Goal: Transaction & Acquisition: Purchase product/service

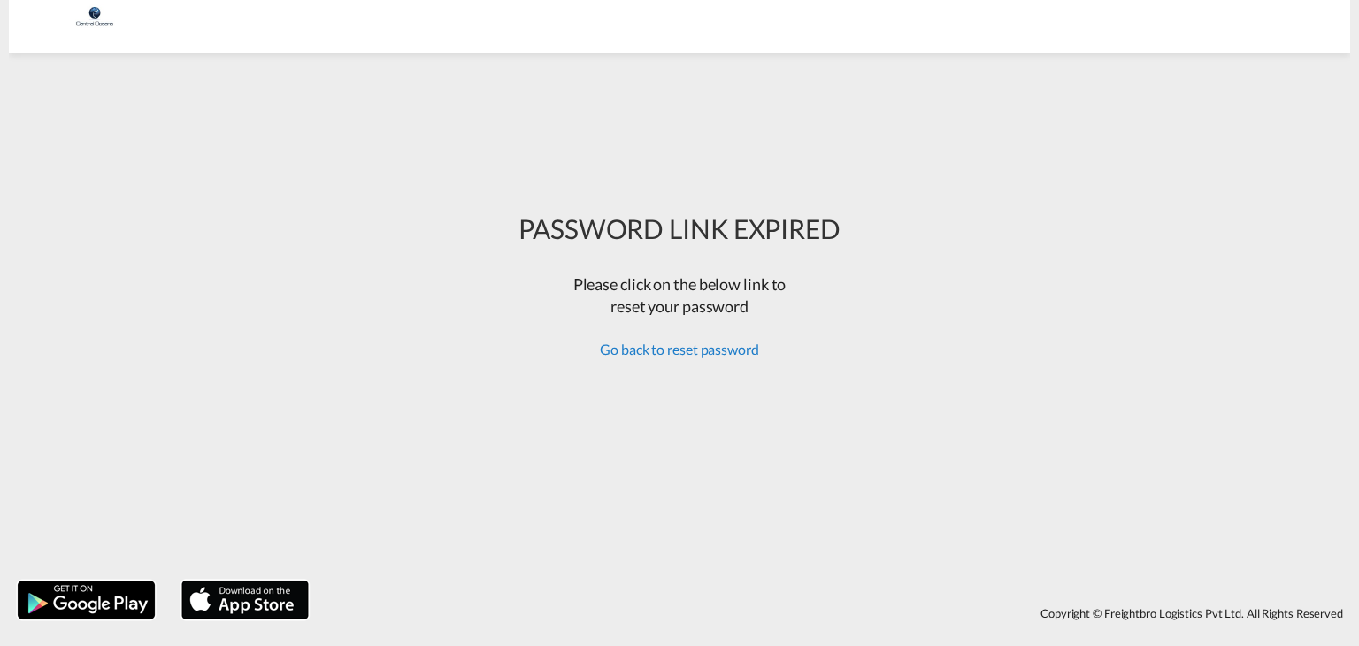
click at [722, 351] on span "Go back to reset password" at bounding box center [679, 350] width 159 height 18
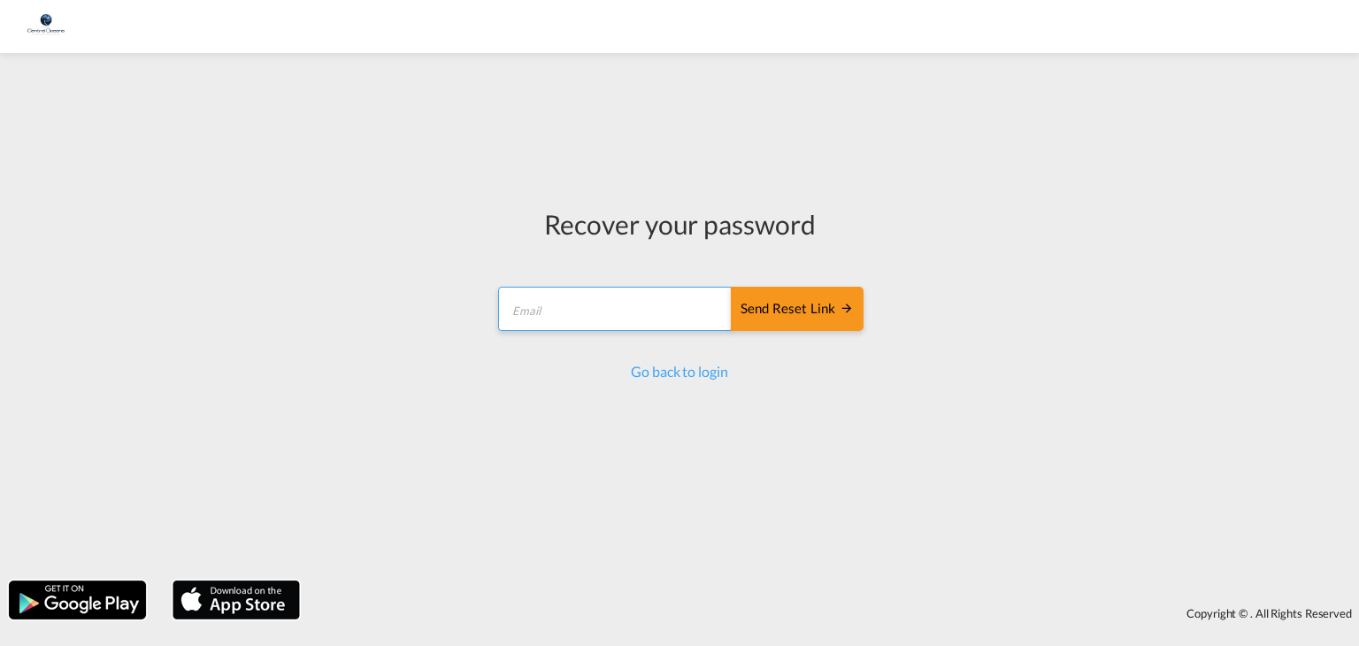
click at [575, 303] on input "email" at bounding box center [615, 309] width 234 height 44
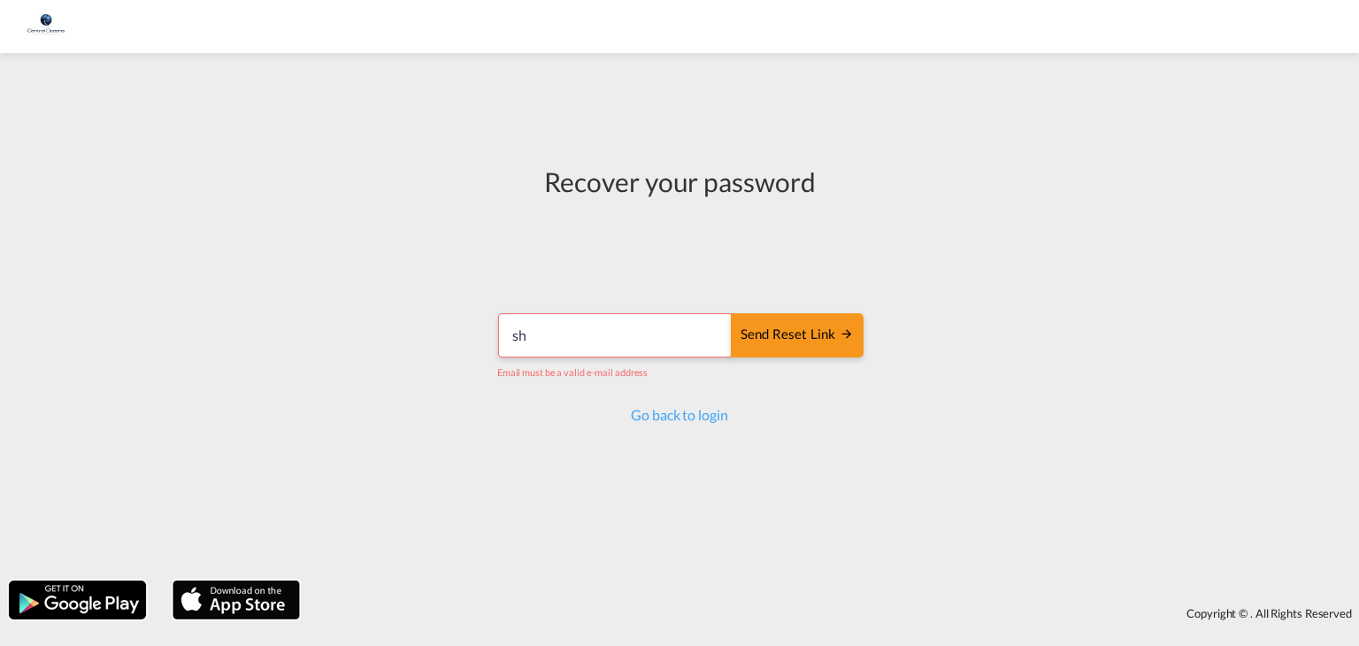
type input "s"
paste input "shaun.tanner@centraloceans.com"
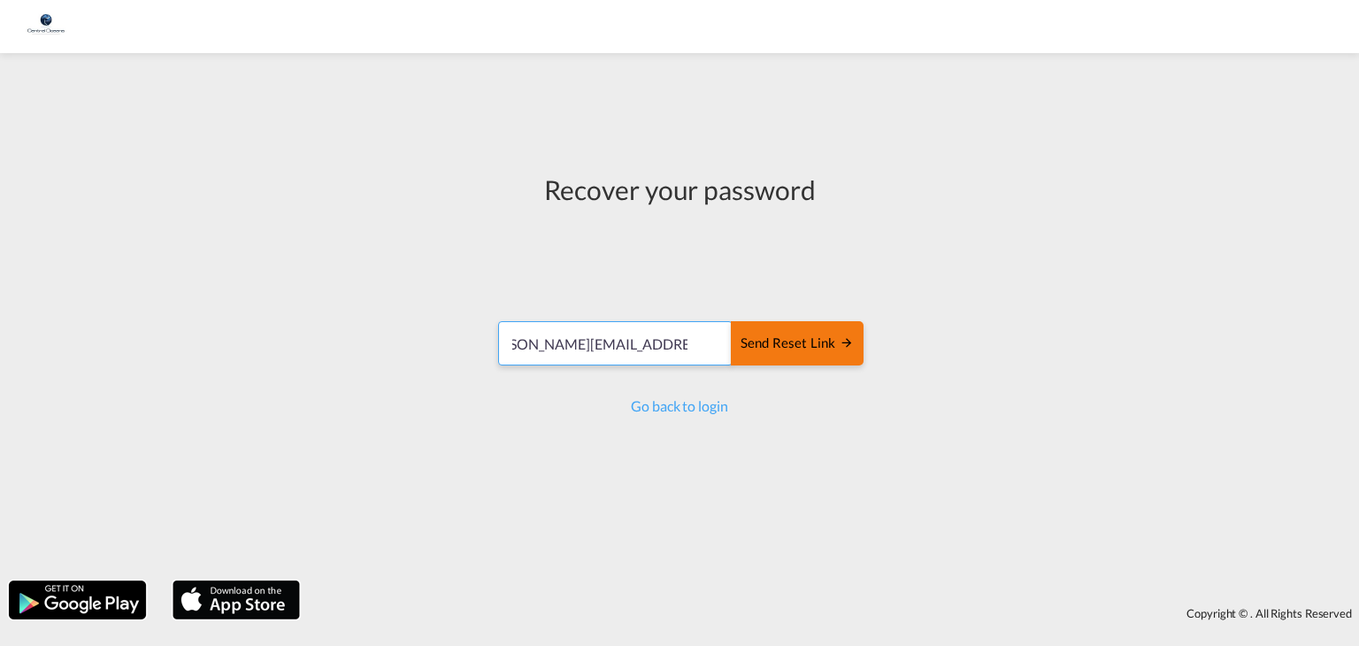
type input "shaun.tanner@centraloceans.com"
click at [789, 350] on div "Send reset link" at bounding box center [797, 344] width 113 height 20
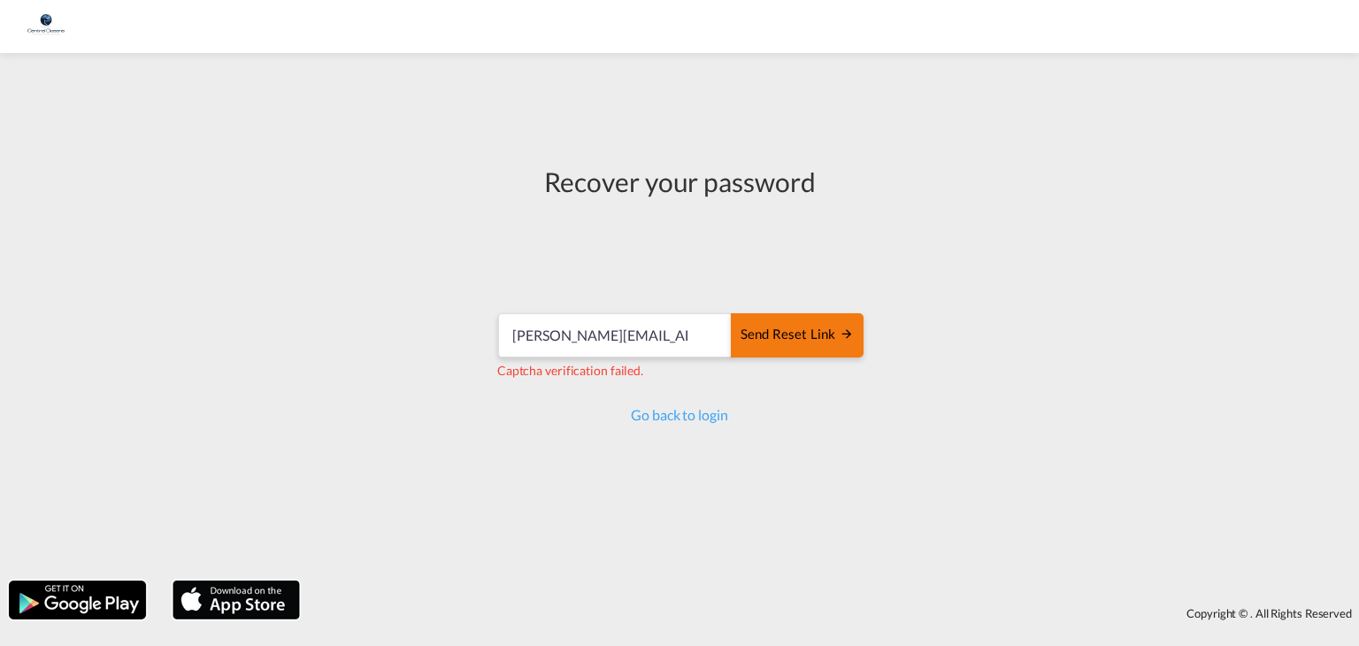
click at [775, 353] on button "Send reset link" at bounding box center [797, 335] width 133 height 44
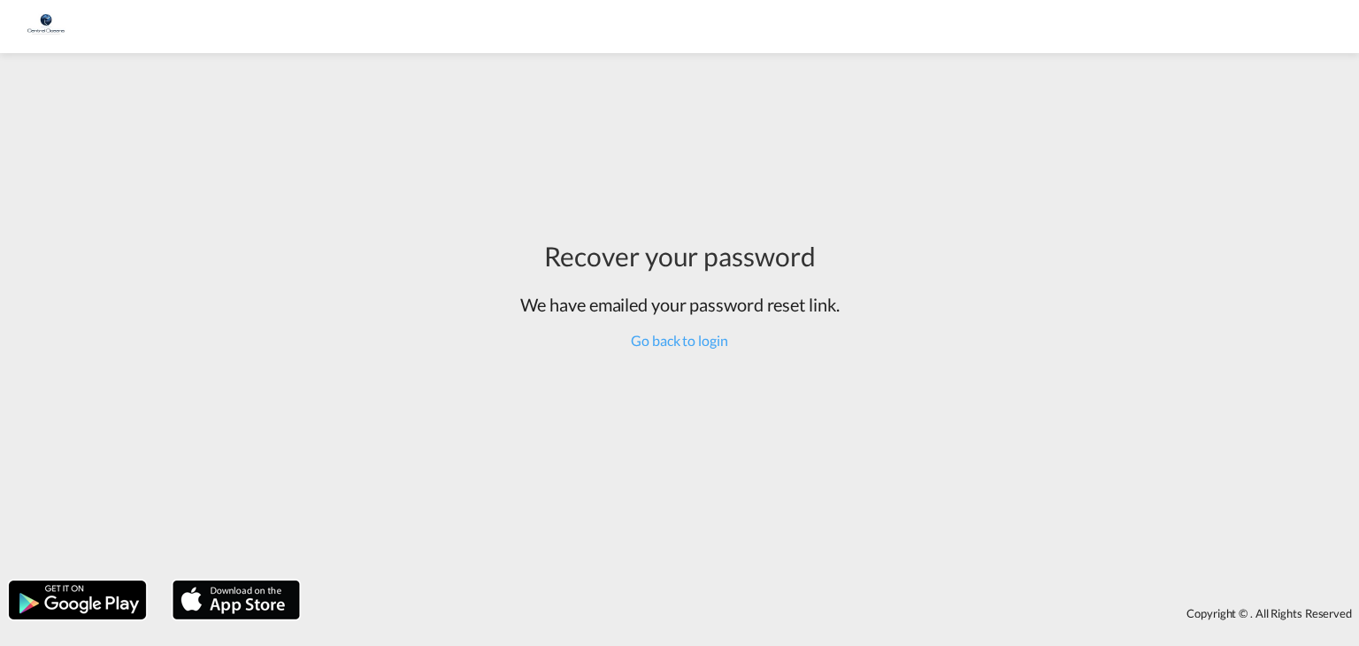
click at [562, 296] on h2 "We have emailed your password reset link." at bounding box center [679, 304] width 319 height 25
click at [673, 342] on link "Go back to login" at bounding box center [679, 340] width 96 height 17
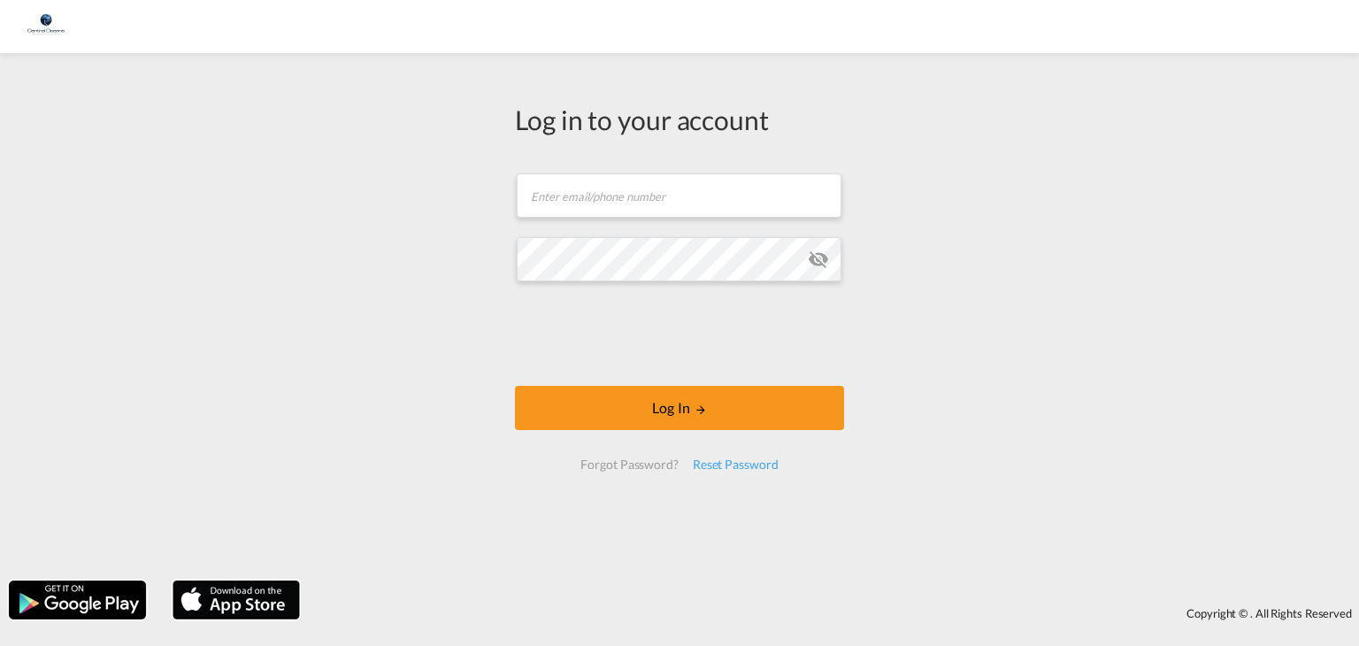
click at [588, 225] on form "Email field is required Password field is required Log In Forgot Password? Rese…" at bounding box center [679, 322] width 329 height 332
click at [573, 185] on input "text" at bounding box center [679, 195] width 325 height 44
type input "shaun.tanner@centraloceans.com"
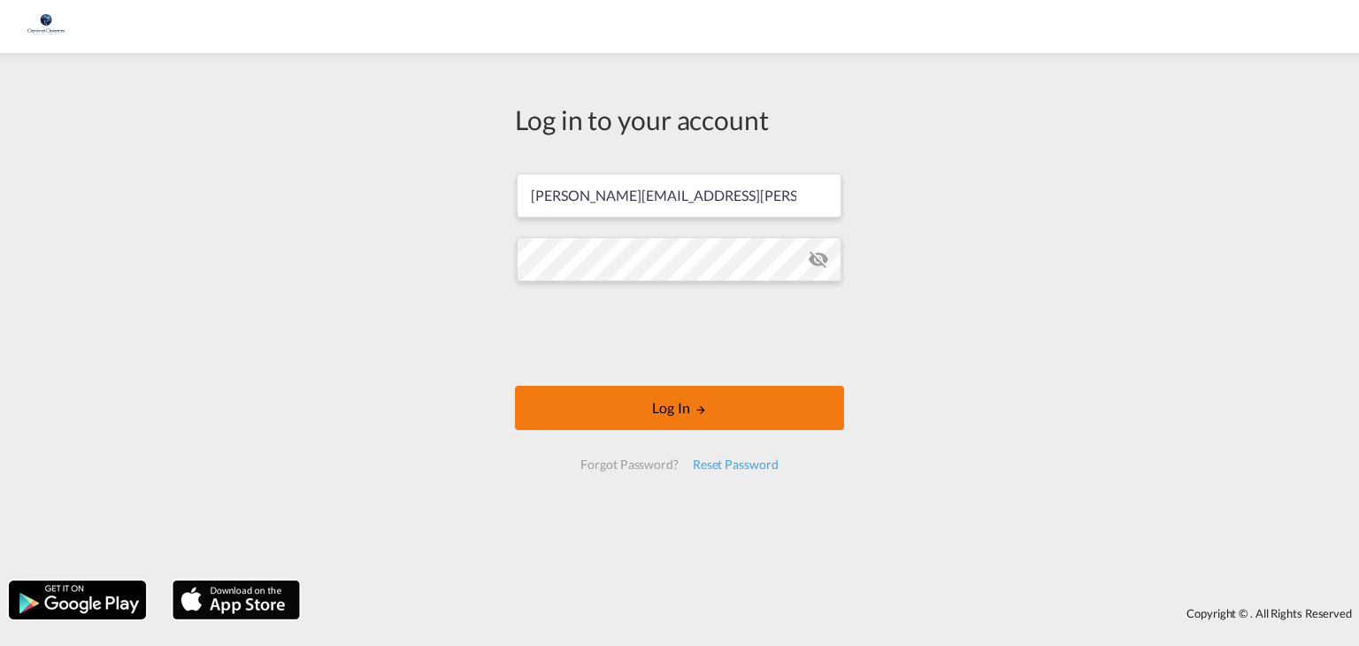
click at [734, 411] on button "Log In" at bounding box center [679, 408] width 329 height 44
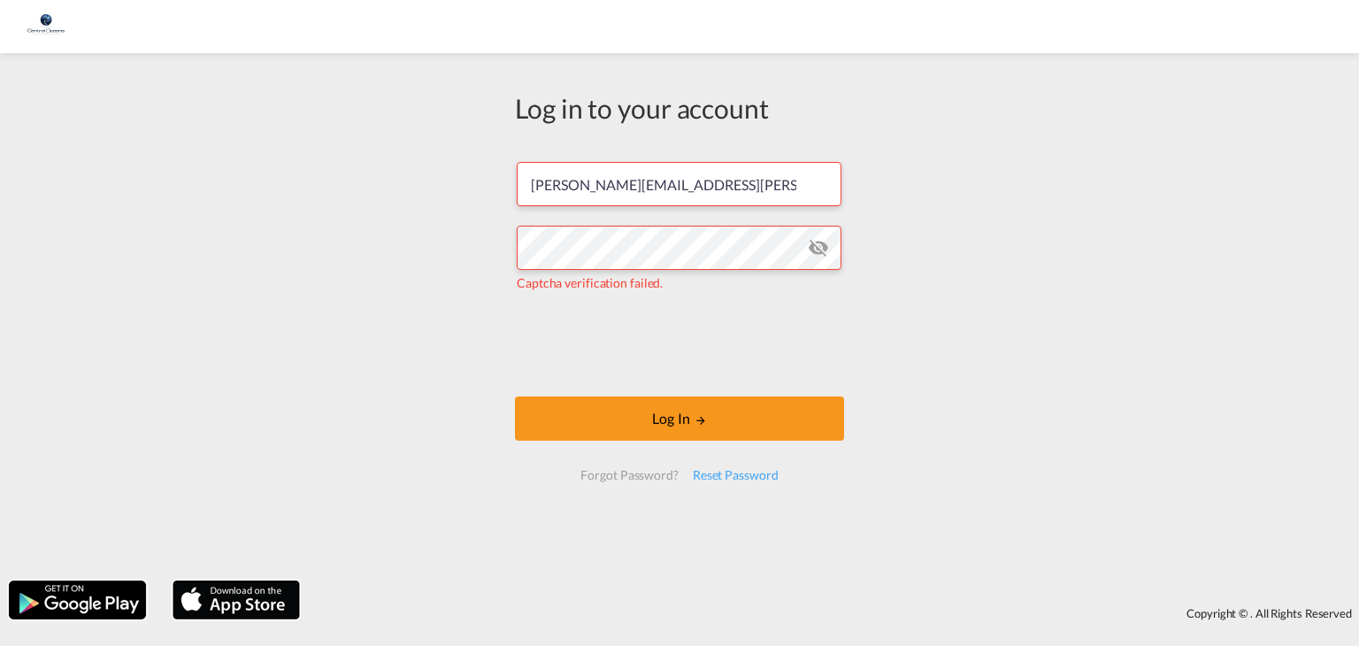
click at [822, 257] on md-icon "icon-eye-off" at bounding box center [818, 247] width 21 height 21
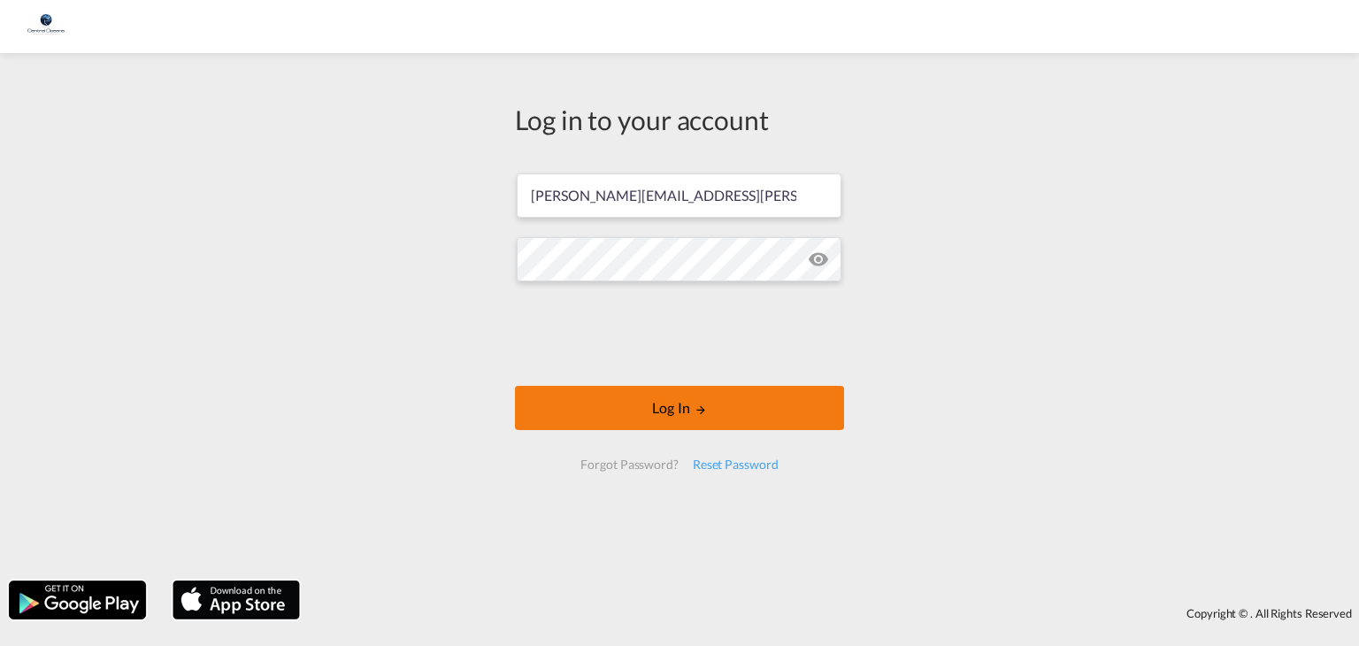
click at [680, 407] on button "Log In" at bounding box center [679, 408] width 329 height 44
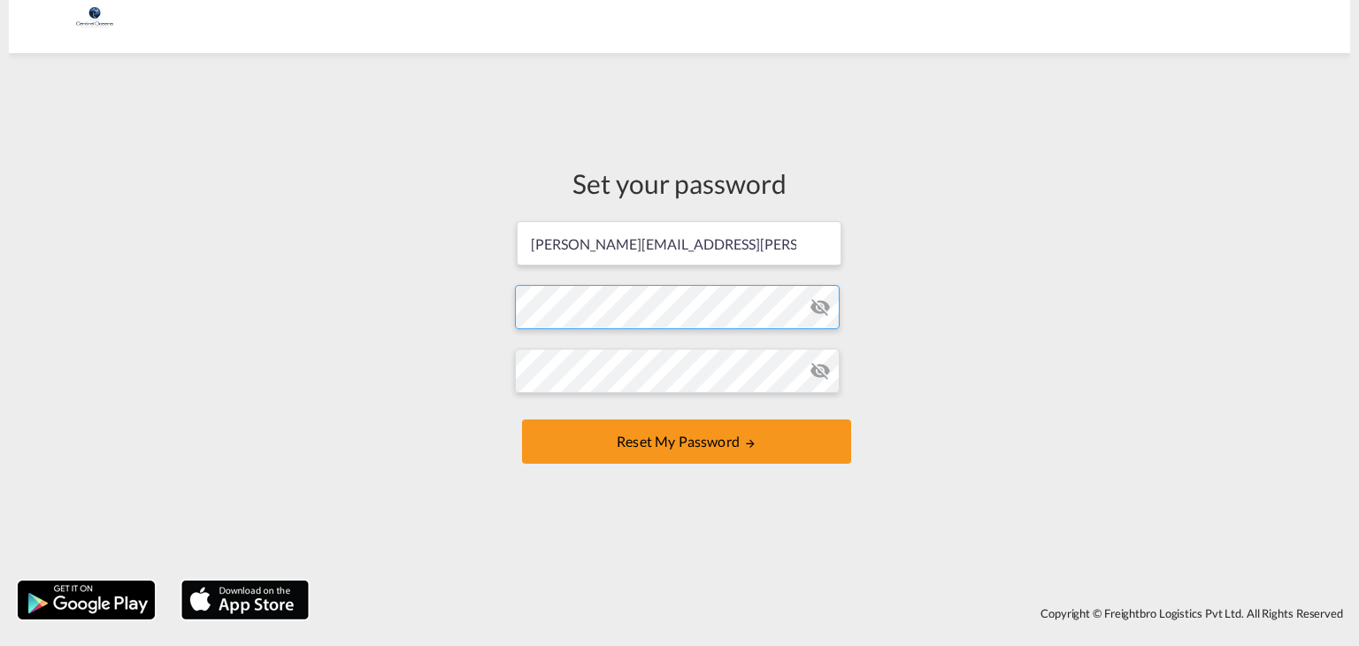
click at [564, 310] on form "shaun.tanner@centraloceans.com Password must contain the following: A special c…" at bounding box center [679, 344] width 329 height 250
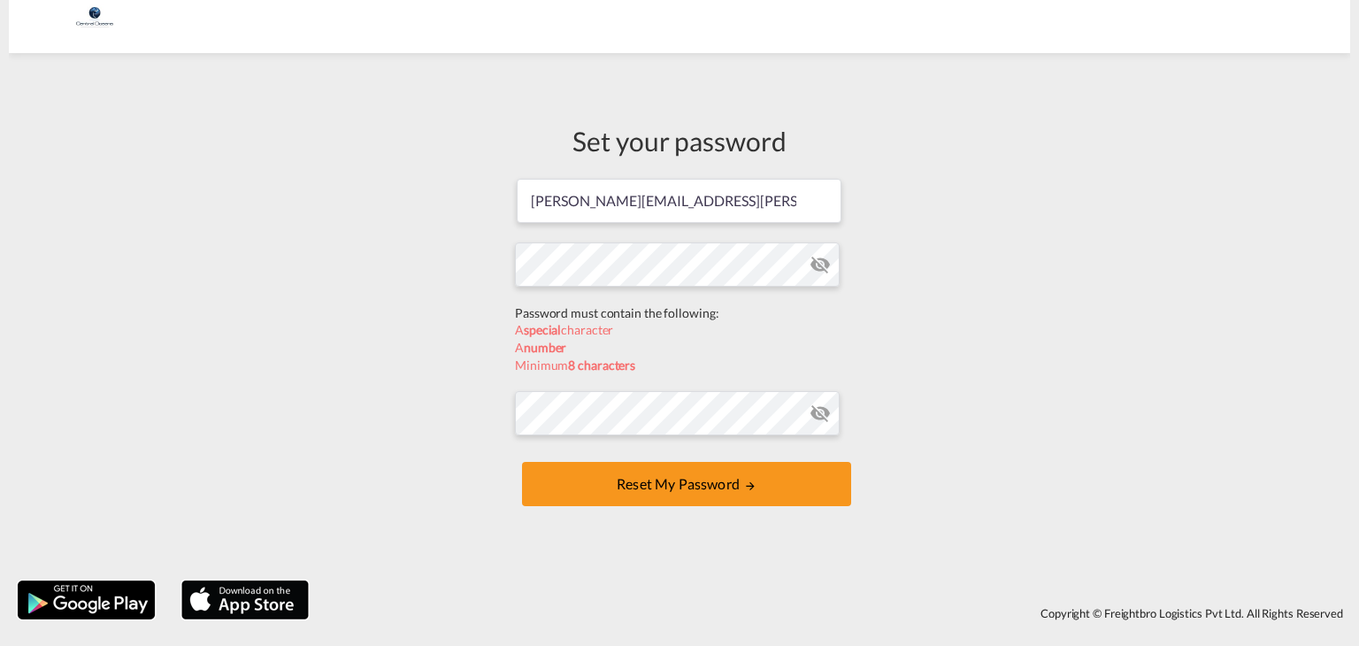
click at [564, 310] on form "shaun.tanner@centraloceans.com Password must contain the following: A special c…" at bounding box center [679, 344] width 329 height 334
click at [586, 416] on form "shaun.tanner@centraloceans.com Password must contain the following: A special c…" at bounding box center [679, 344] width 329 height 334
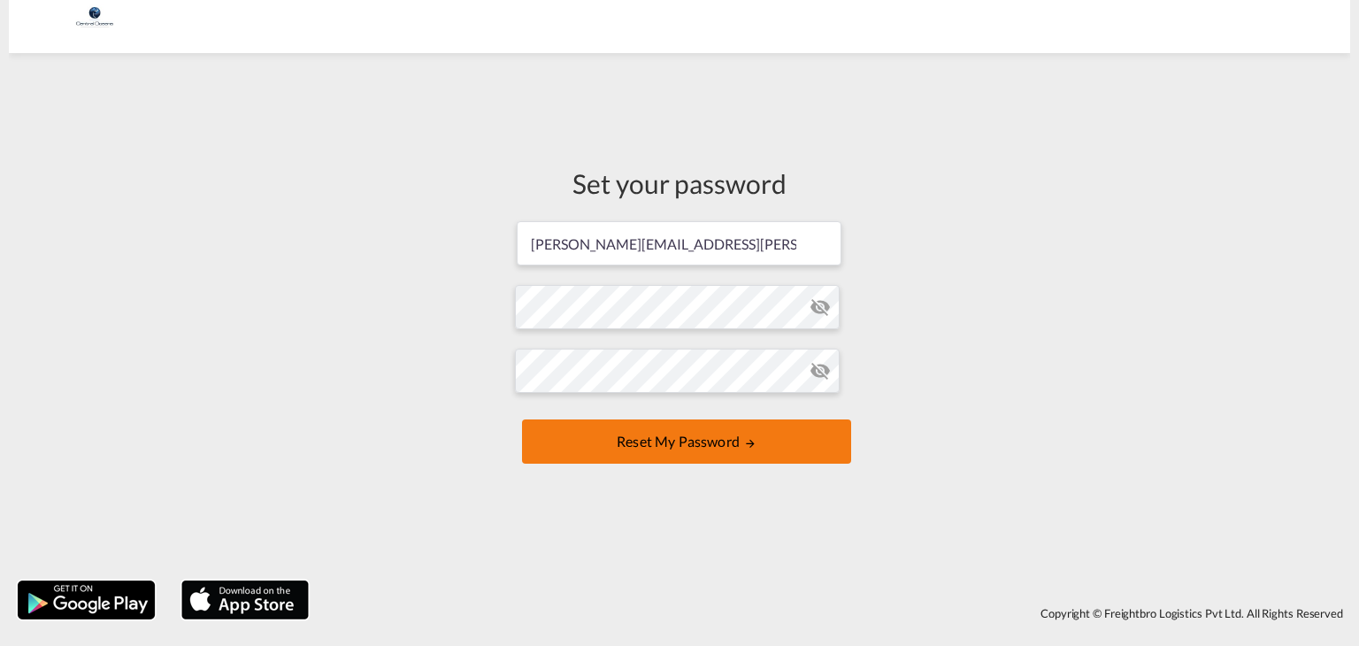
click at [681, 443] on button "Reset my password" at bounding box center [686, 441] width 329 height 44
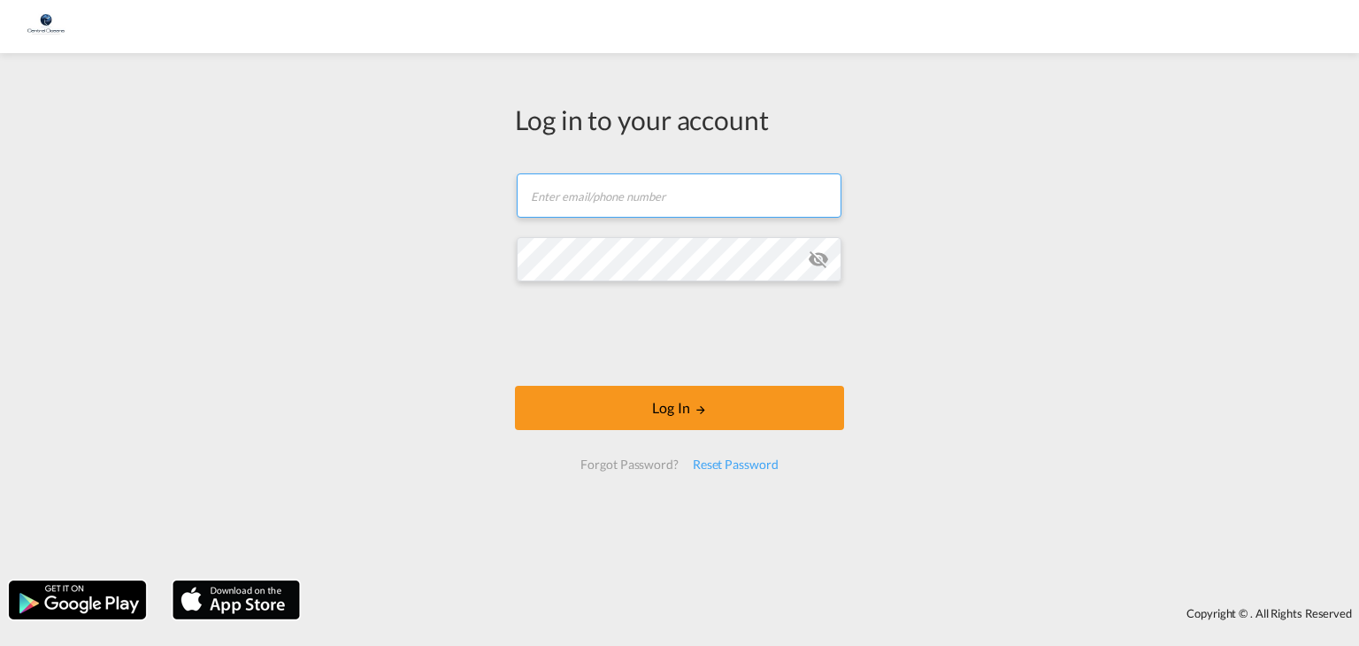
click at [679, 198] on input "text" at bounding box center [679, 195] width 325 height 44
type input "shaun.tanner@centraloceans.com"
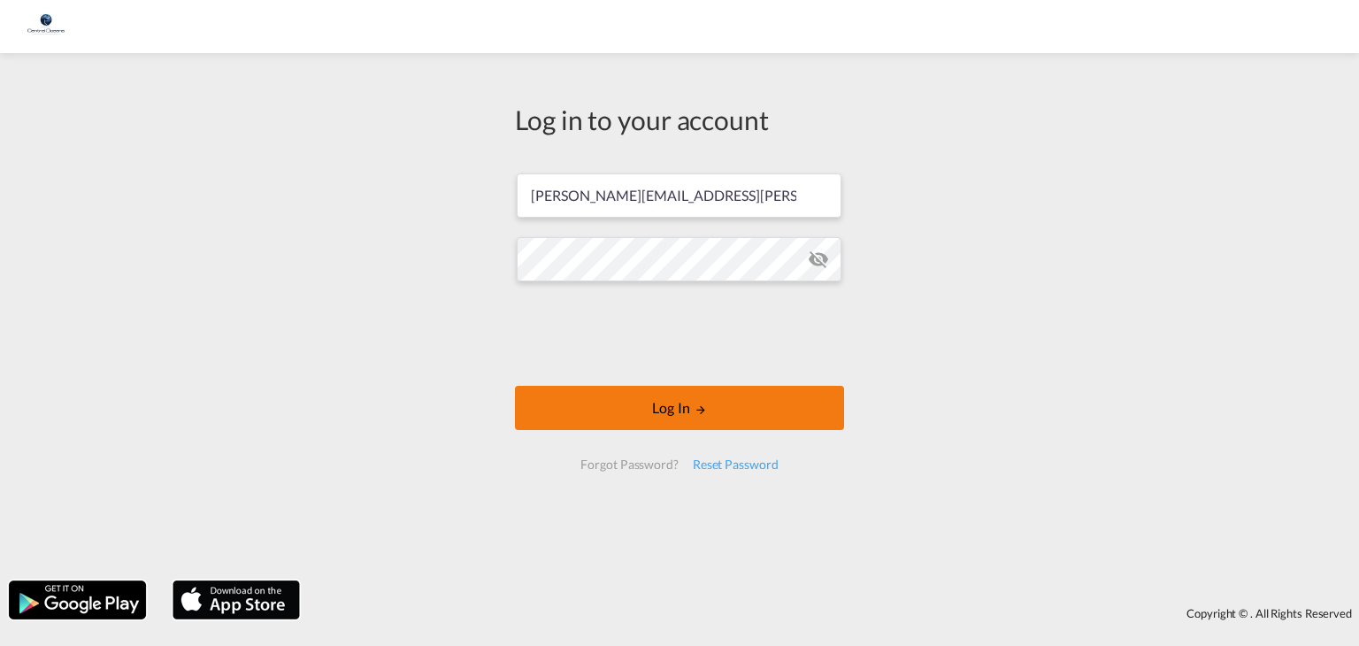
click at [626, 420] on button "Log In" at bounding box center [679, 408] width 329 height 44
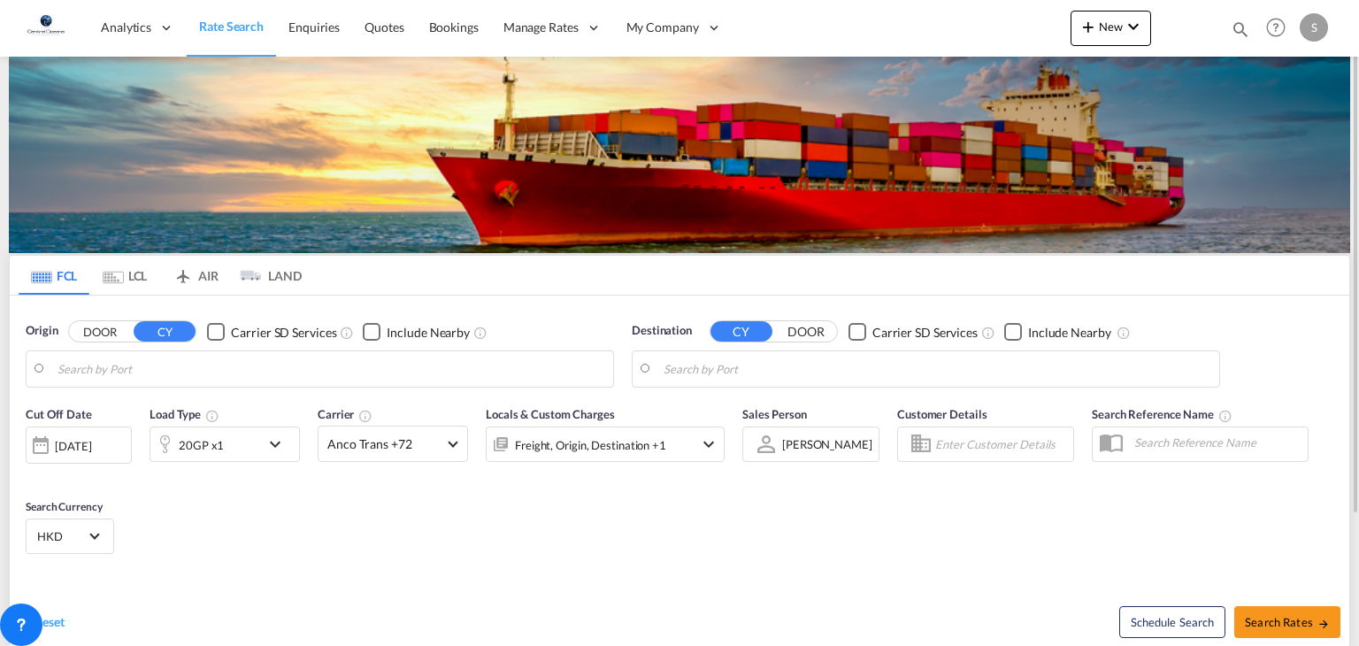
click at [117, 378] on input "Search by Port" at bounding box center [331, 369] width 547 height 27
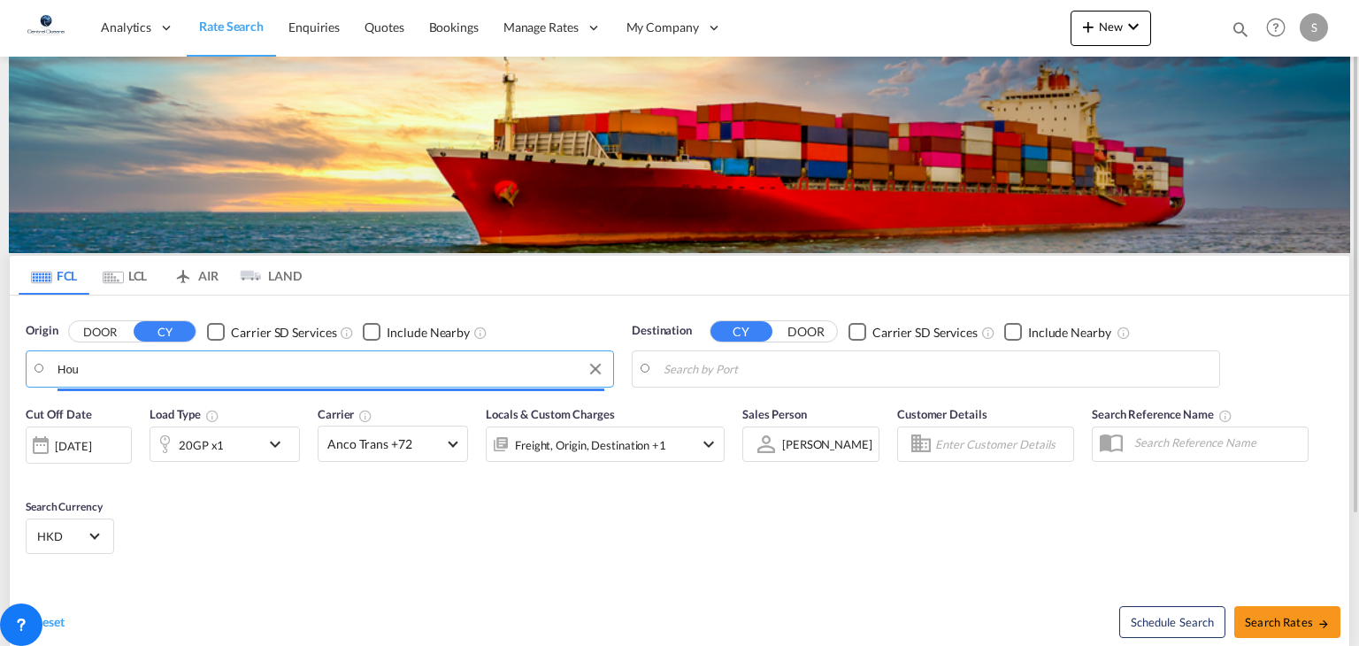
type input "Hous"
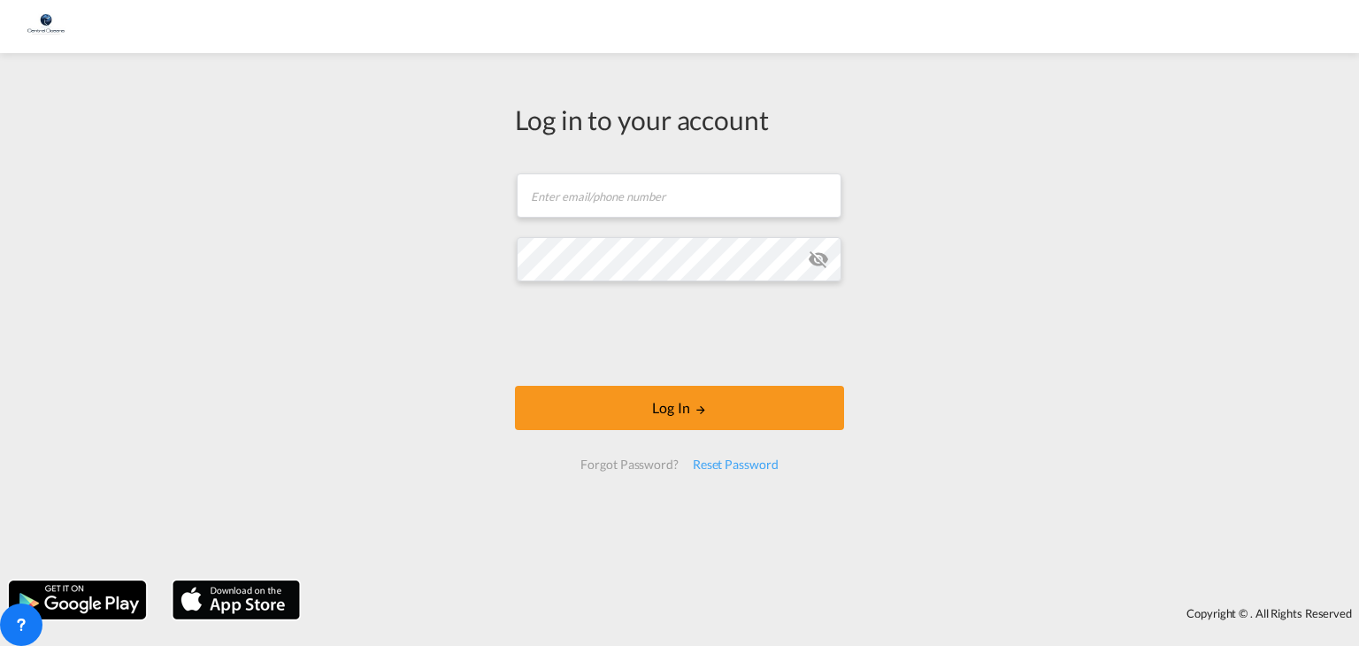
click at [570, 238] on div at bounding box center [679, 323] width 1359 height 646
click at [588, 196] on input "text" at bounding box center [679, 195] width 325 height 44
type input "shaun.tanner@centraloceans.com"
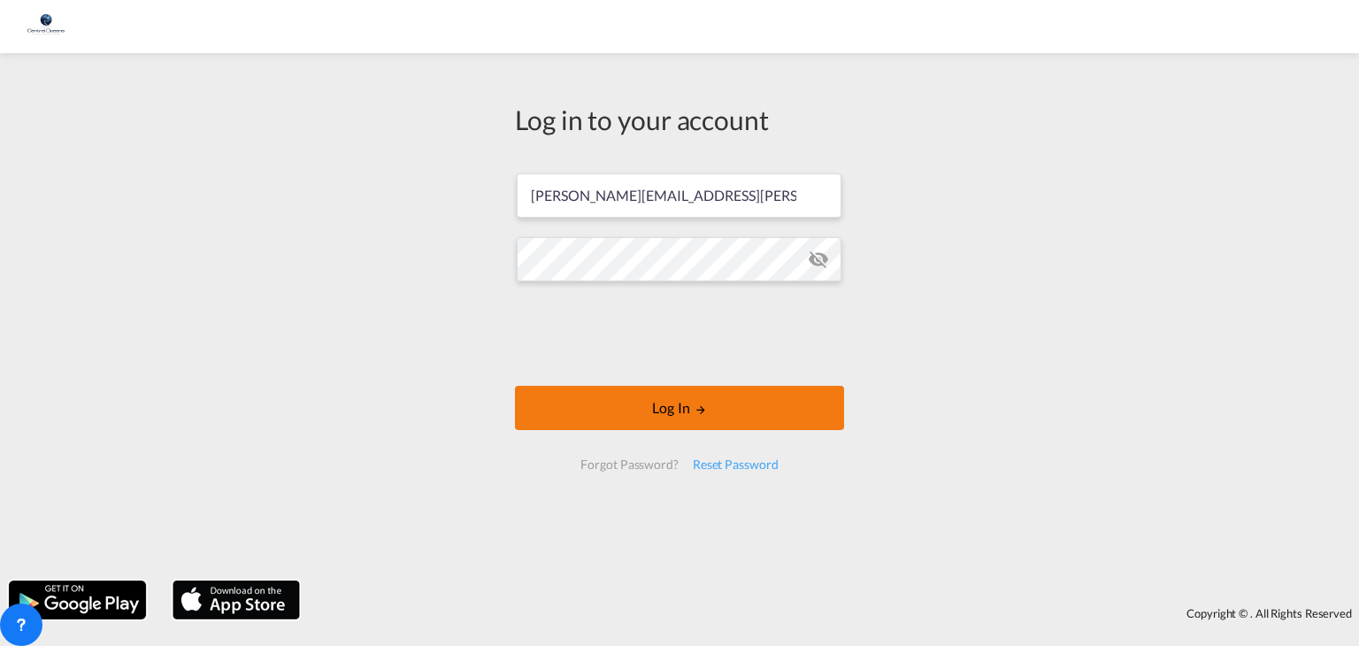
click at [619, 412] on button "Log In" at bounding box center [679, 408] width 329 height 44
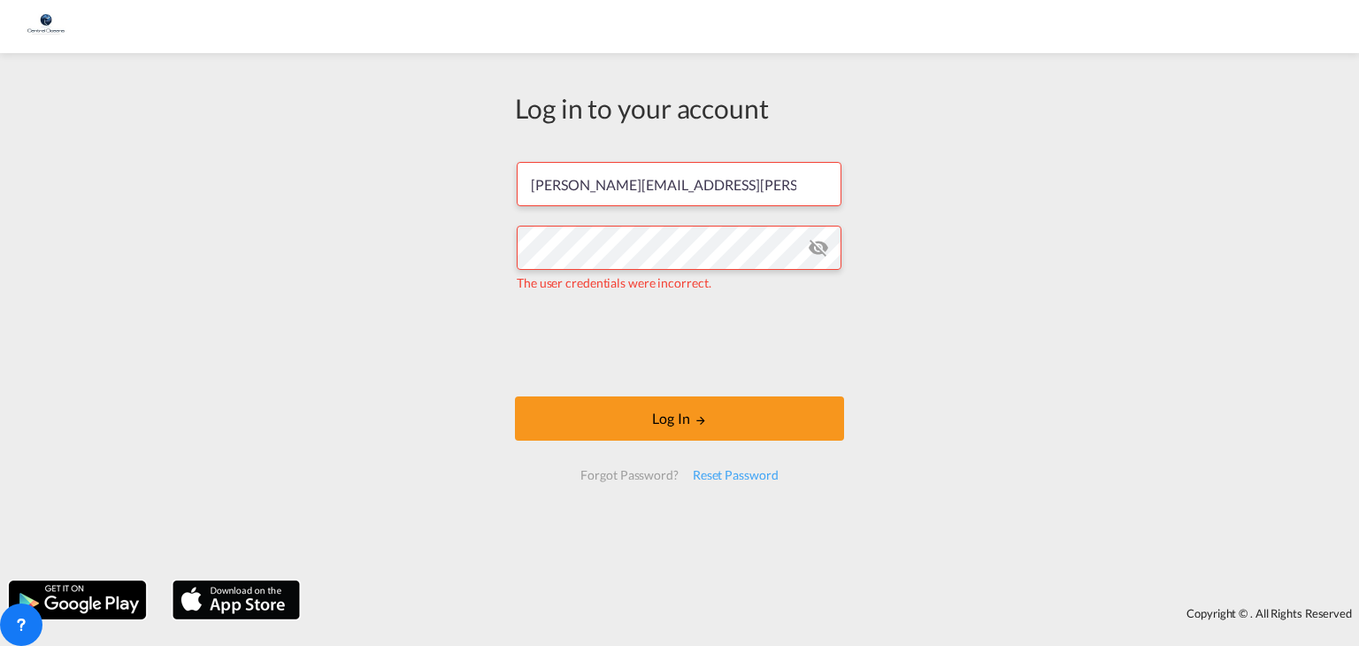
click at [818, 243] on md-icon "icon-eye-off" at bounding box center [818, 247] width 21 height 21
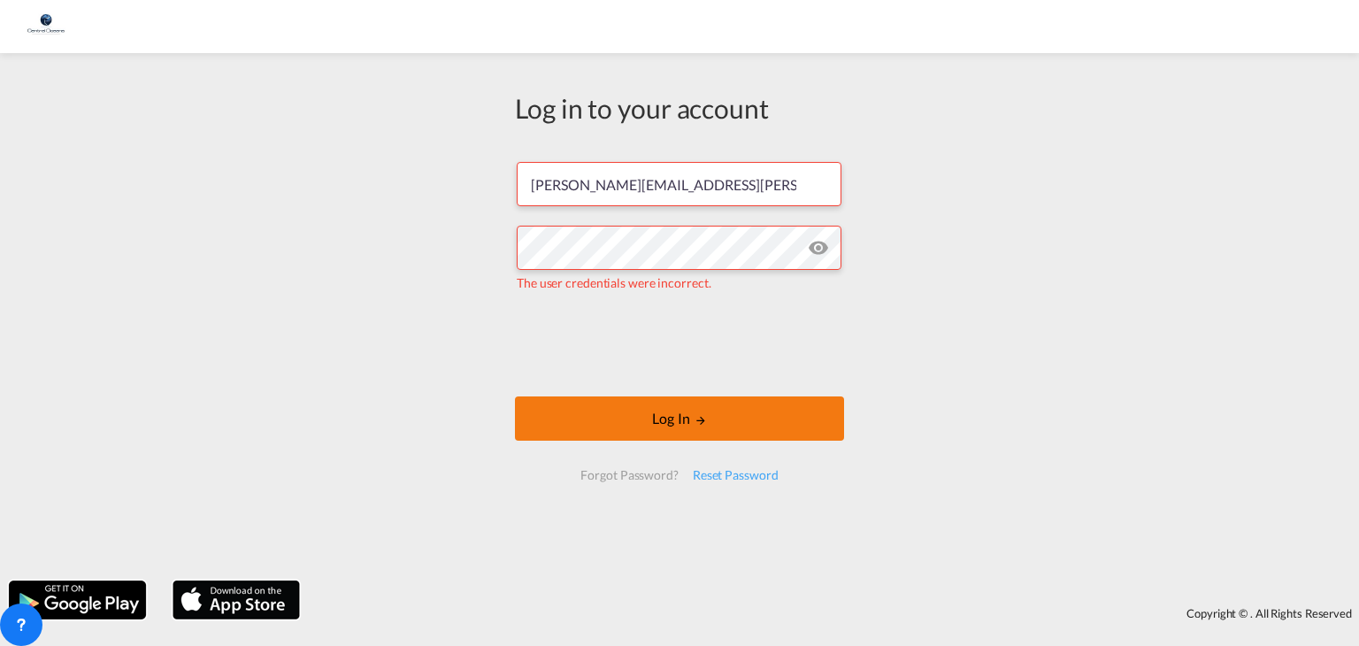
click at [698, 434] on button "Log In" at bounding box center [679, 418] width 329 height 44
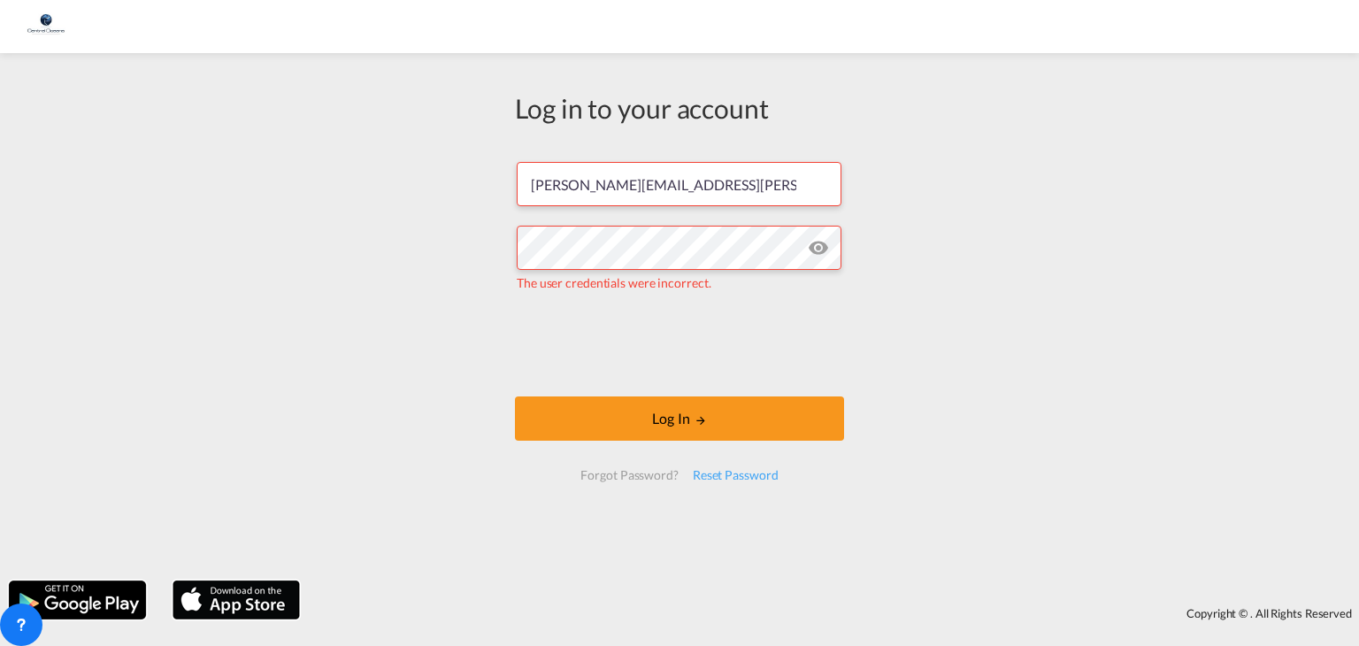
click at [825, 255] on md-icon "icon-eye-off" at bounding box center [818, 247] width 21 height 21
click at [284, 178] on div "Log in to your account shaun.tanner@centraloceans.com The user credentials were…" at bounding box center [679, 317] width 1359 height 510
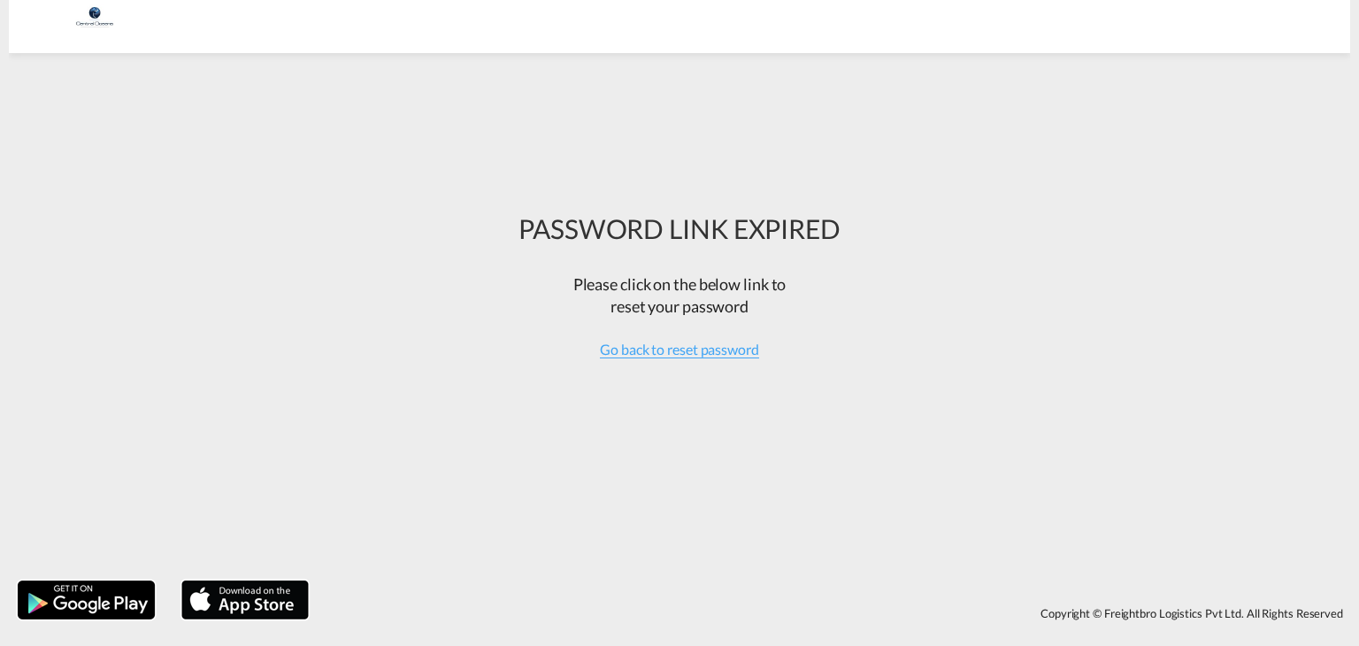
click at [95, 15] on div at bounding box center [94, 20] width 119 height 40
click at [641, 351] on span "Go back to reset password" at bounding box center [679, 350] width 159 height 18
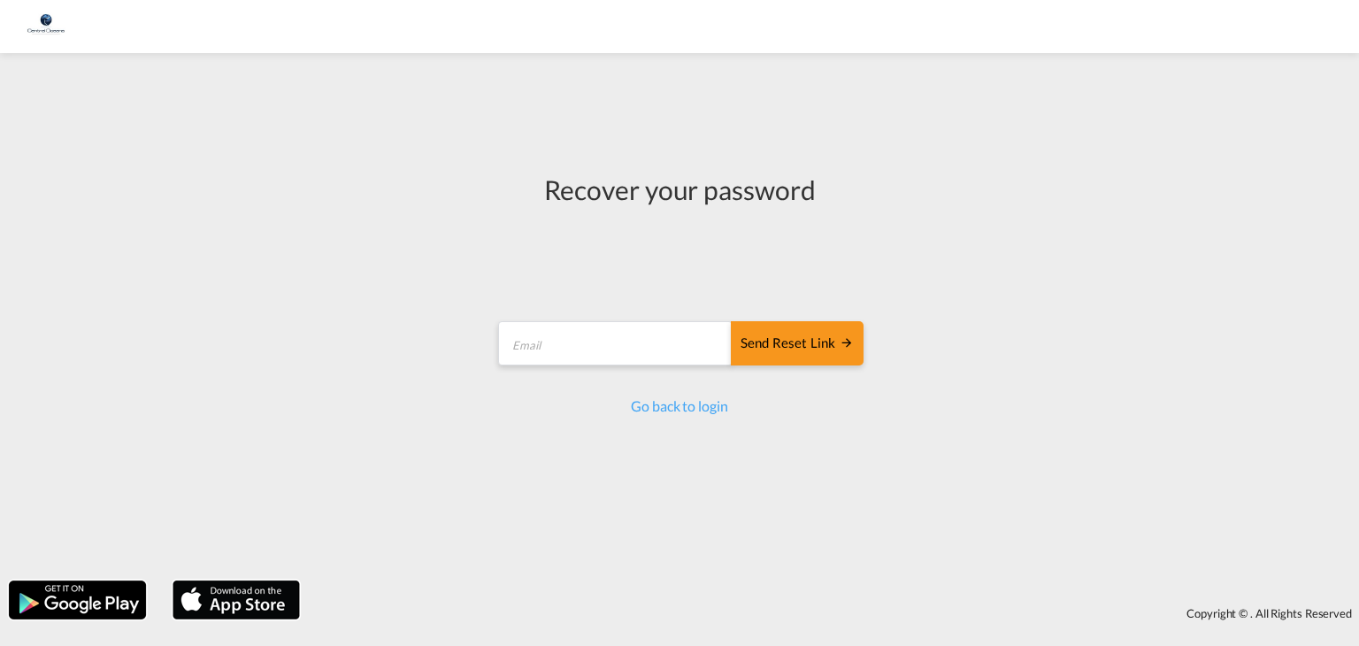
click at [315, 354] on div "Recover your password Send reset link Email field is required Send reset link G…" at bounding box center [679, 317] width 1359 height 510
click at [55, 30] on img at bounding box center [47, 27] width 40 height 40
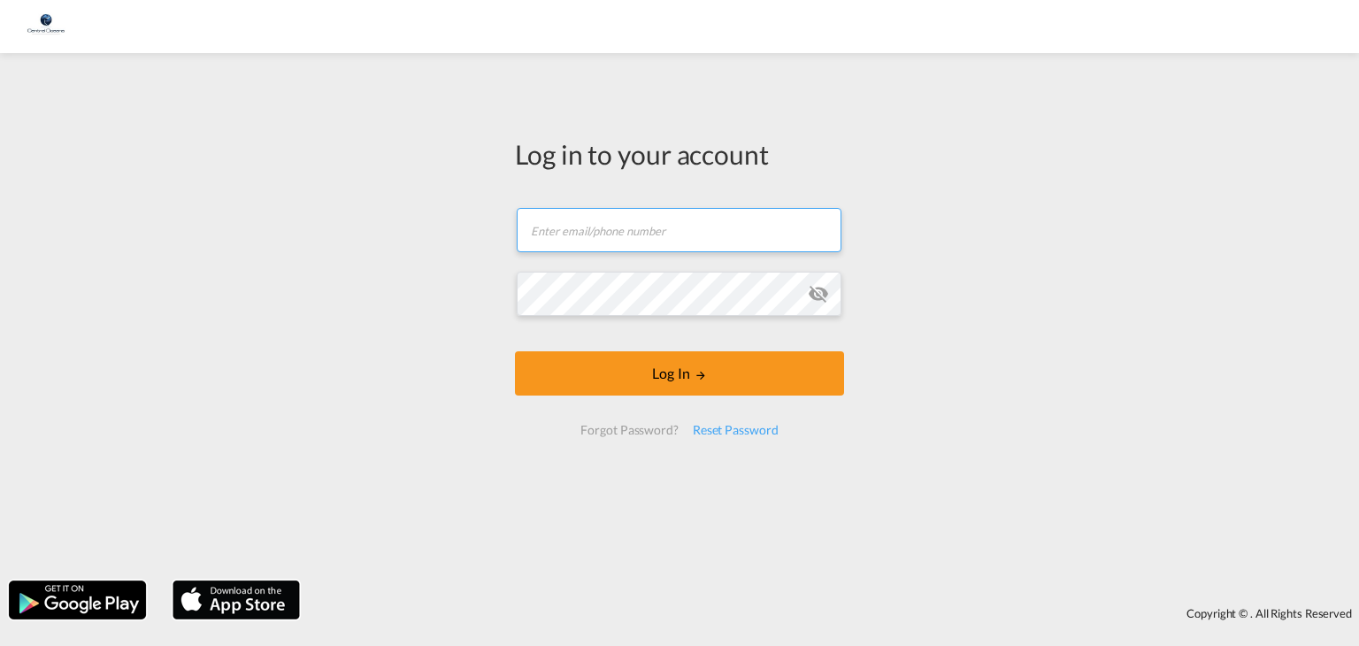
click at [580, 231] on input "text" at bounding box center [679, 230] width 325 height 44
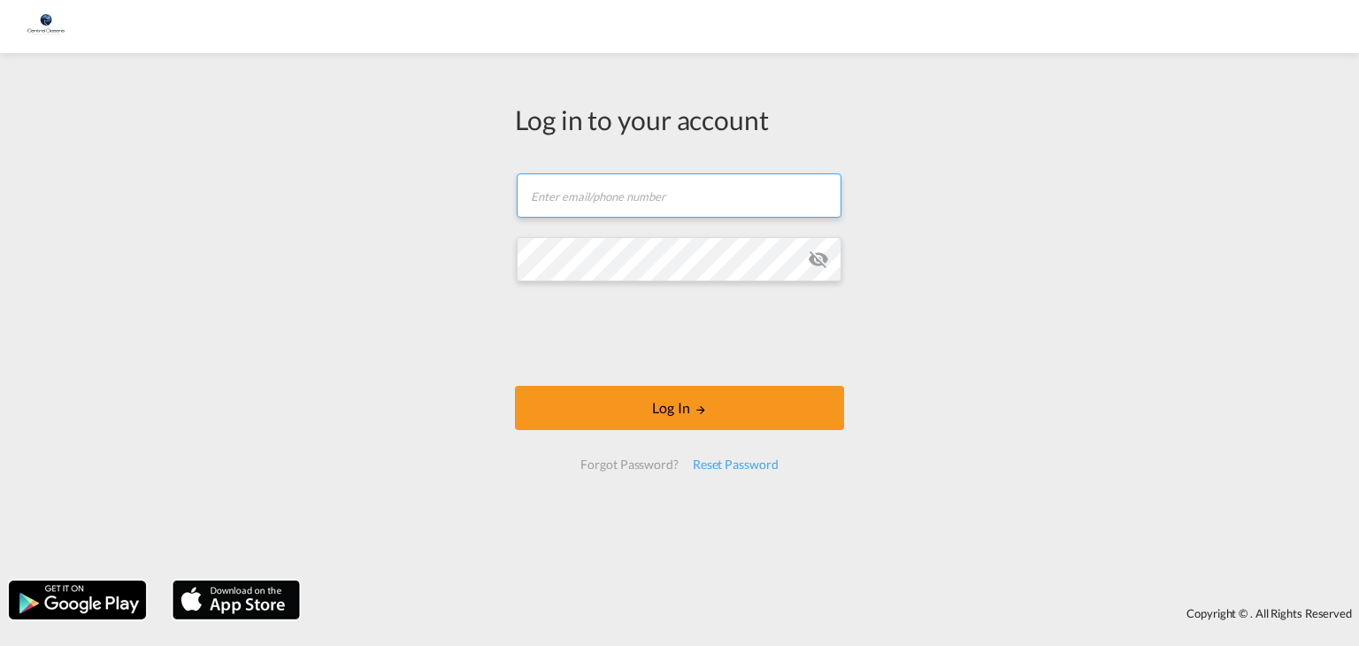
type input "[PERSON_NAME][EMAIL_ADDRESS][PERSON_NAME][DOMAIN_NAME]"
click at [529, 196] on input "[PERSON_NAME][EMAIL_ADDRESS][PERSON_NAME][DOMAIN_NAME]" at bounding box center [679, 195] width 325 height 44
click at [789, 196] on input "[PERSON_NAME][EMAIL_ADDRESS][PERSON_NAME][DOMAIN_NAME]" at bounding box center [679, 195] width 325 height 44
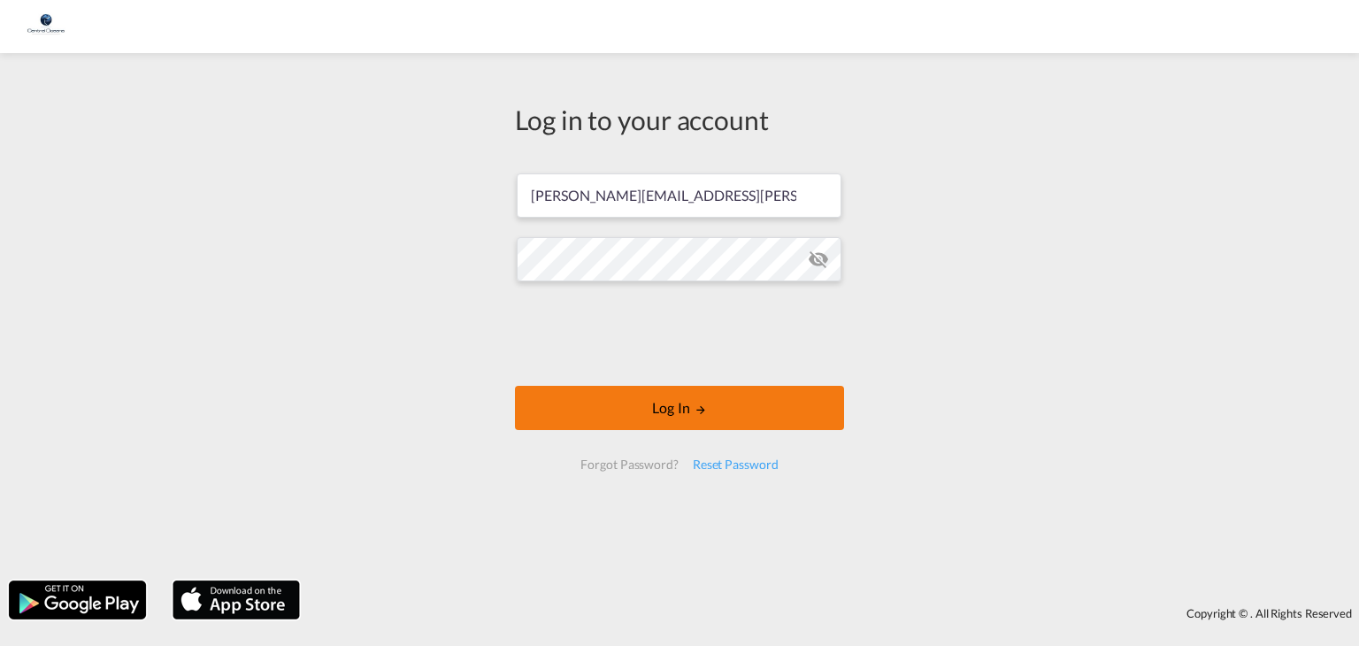
click at [630, 412] on button "Log In" at bounding box center [679, 408] width 329 height 44
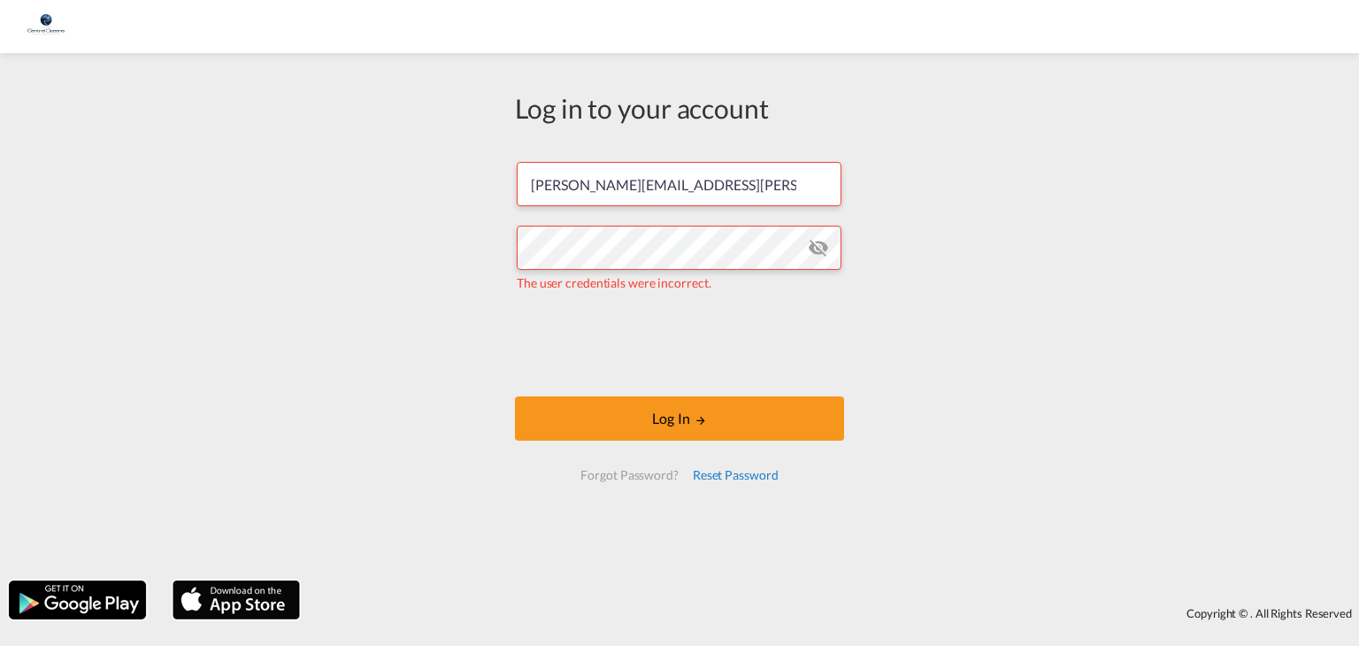
click at [743, 478] on div "Reset Password" at bounding box center [736, 475] width 100 height 32
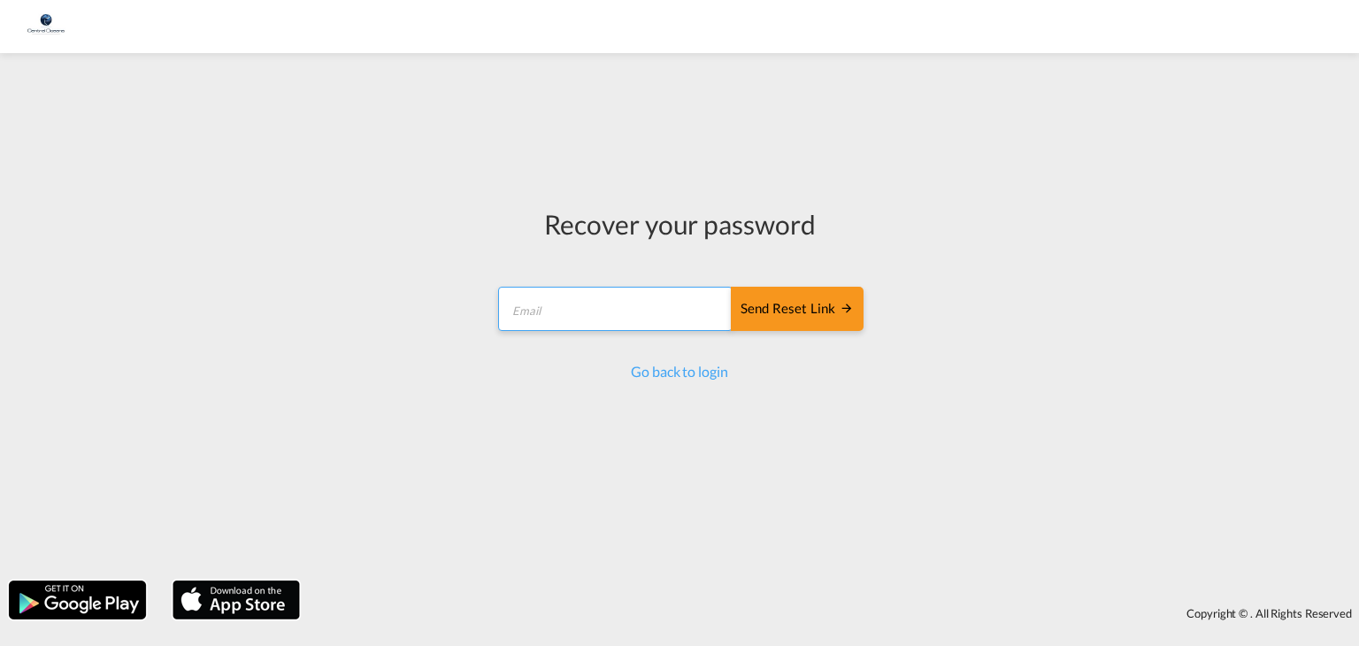
click at [584, 304] on input "email" at bounding box center [615, 309] width 234 height 44
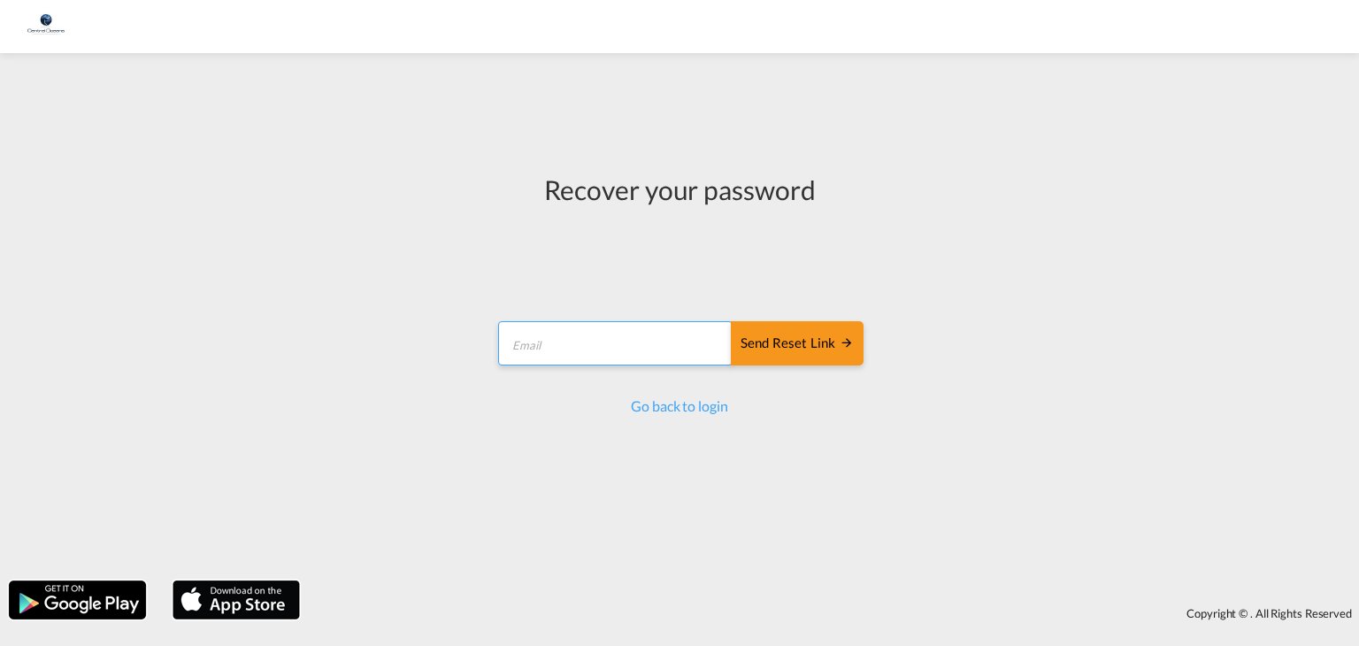
type input "[PERSON_NAME][EMAIL_ADDRESS][PERSON_NAME][DOMAIN_NAME]"
click at [800, 349] on div "Send reset link" at bounding box center [797, 344] width 113 height 20
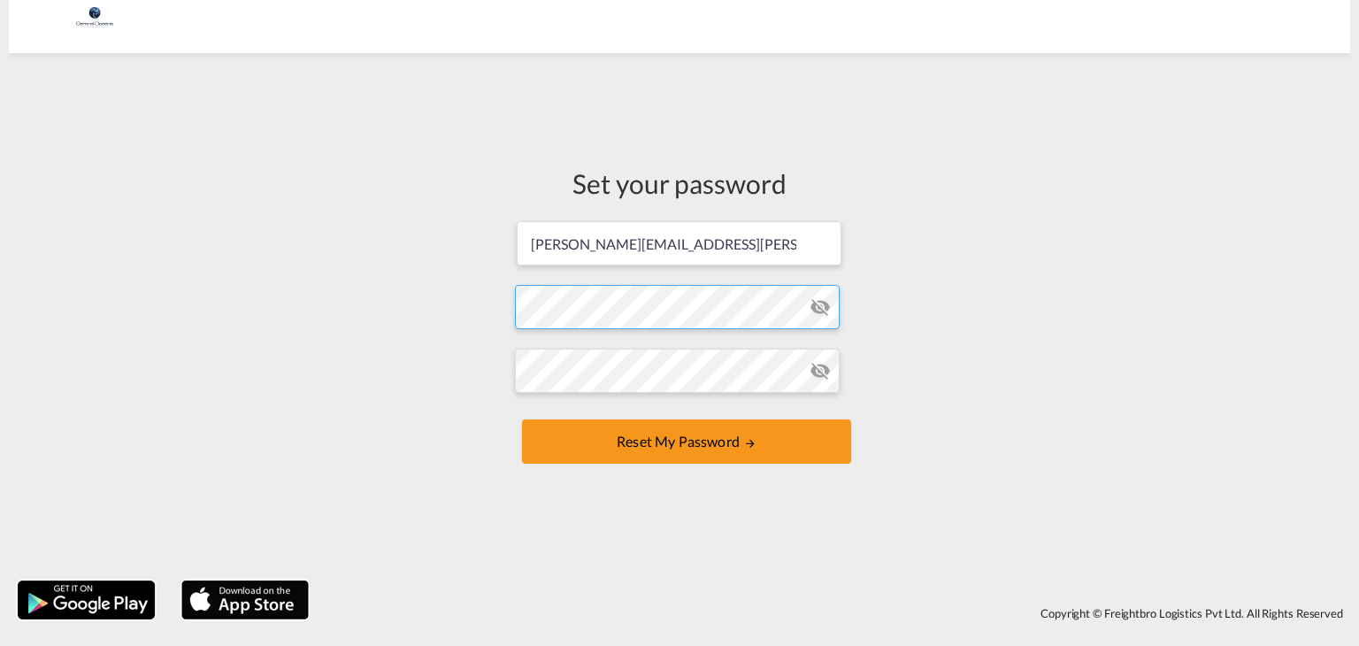
click at [582, 314] on form "shaun.tanner@centraloceans.com Password must contain the following: A special c…" at bounding box center [679, 344] width 329 height 250
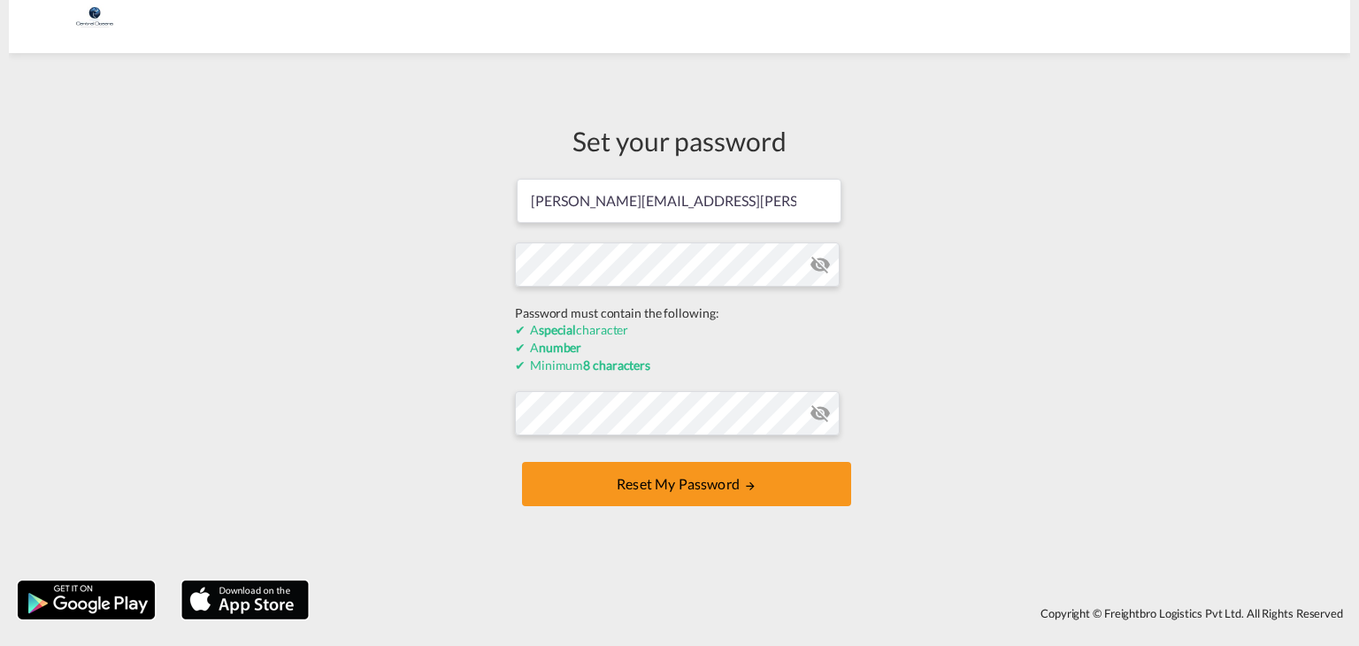
click at [582, 314] on form "shaun.tanner@centraloceans.com Password must contain the following: A special c…" at bounding box center [679, 344] width 329 height 334
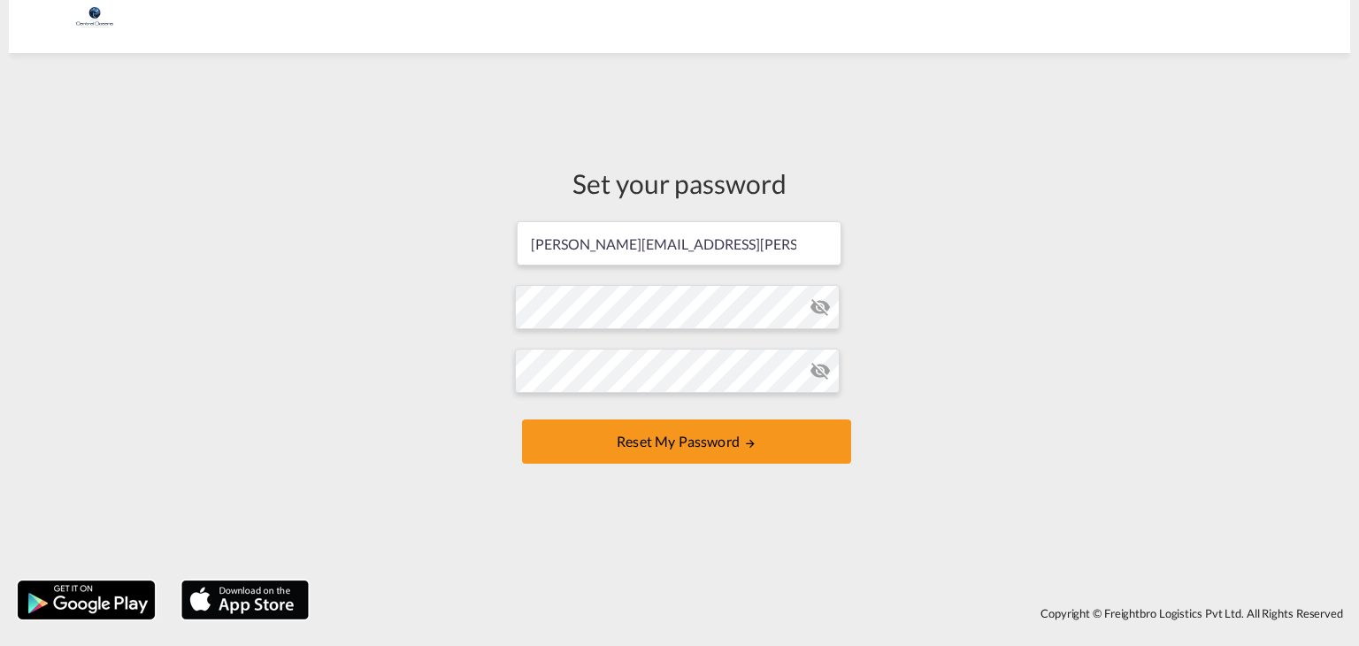
click at [820, 306] on md-icon "icon-eye-off" at bounding box center [820, 306] width 21 height 21
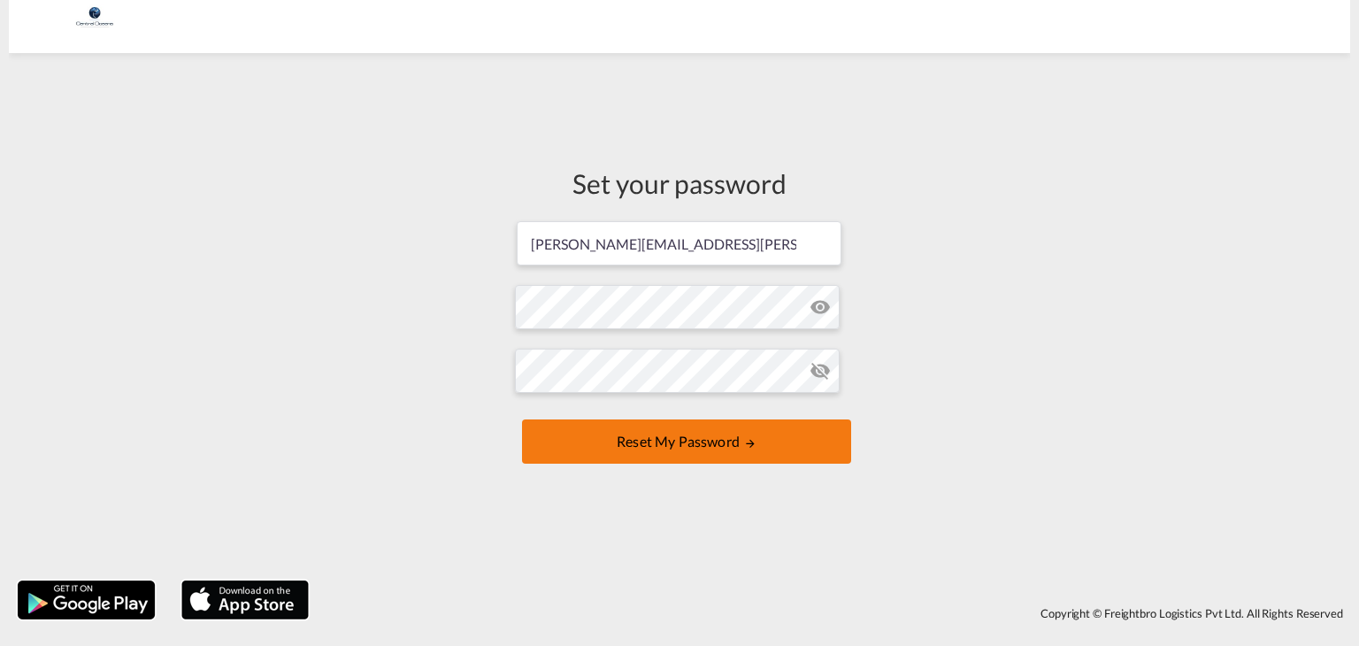
click at [673, 448] on button "Reset my password" at bounding box center [686, 441] width 329 height 44
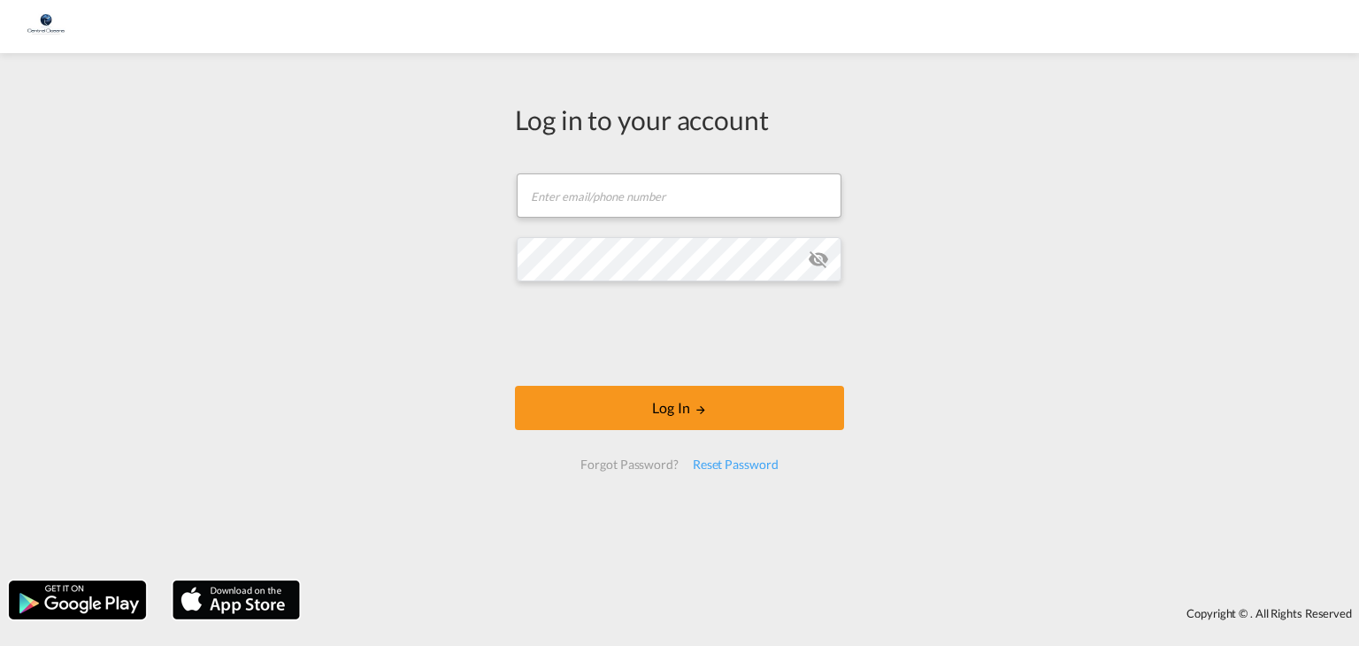
click at [611, 222] on form "Email field is required Password field is required Log In Forgot Password? Rese…" at bounding box center [679, 322] width 329 height 332
click at [611, 193] on input "text" at bounding box center [679, 195] width 325 height 44
type input "[PERSON_NAME][EMAIL_ADDRESS][PERSON_NAME][DOMAIN_NAME]"
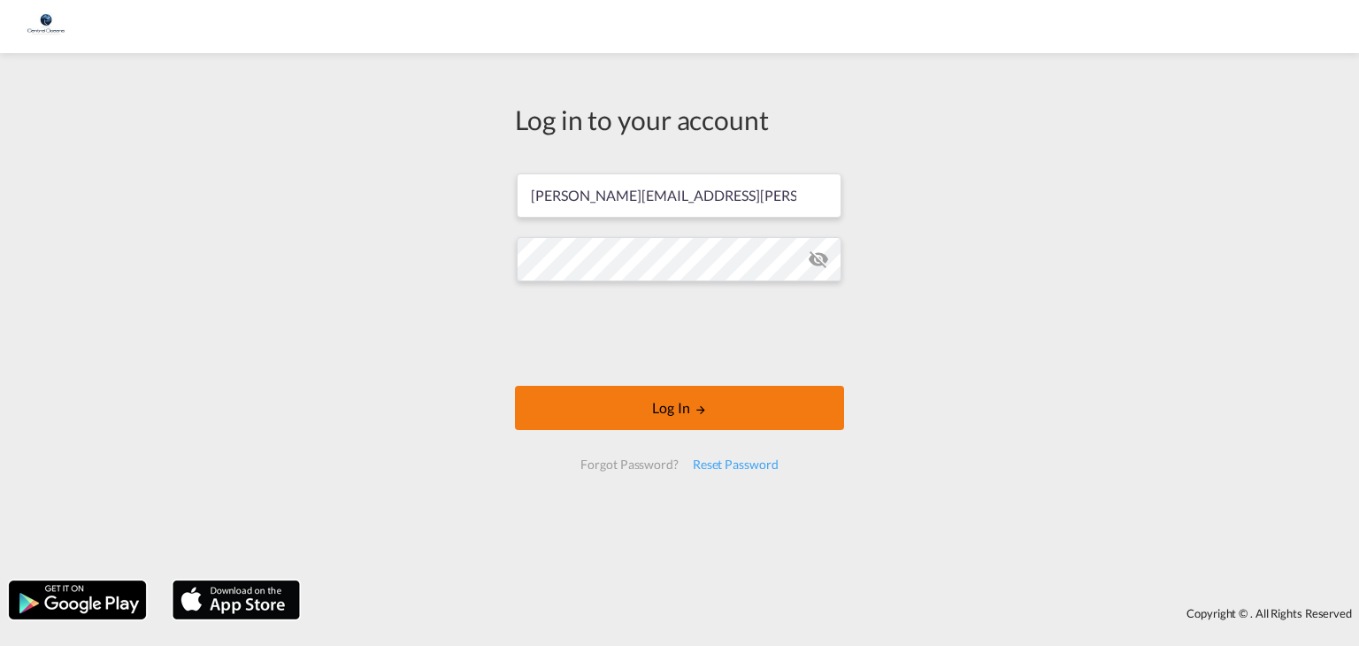
click at [626, 415] on button "Log In" at bounding box center [679, 408] width 329 height 44
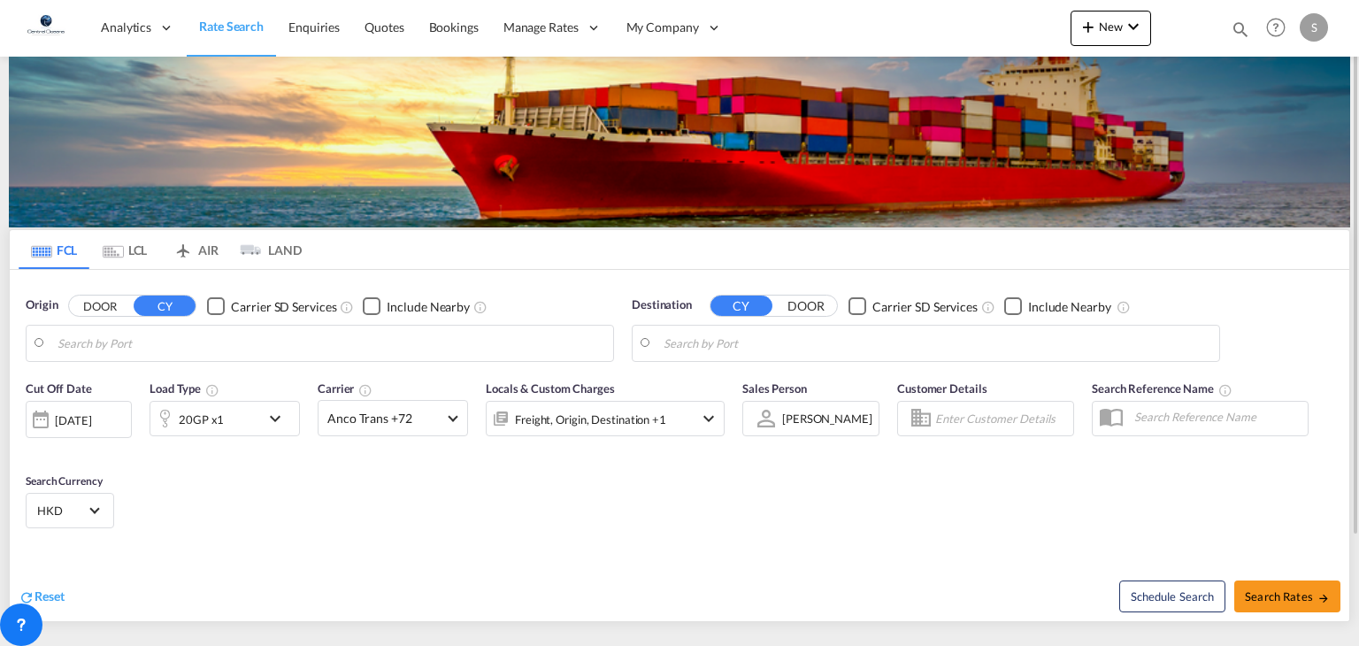
scroll to position [27, 0]
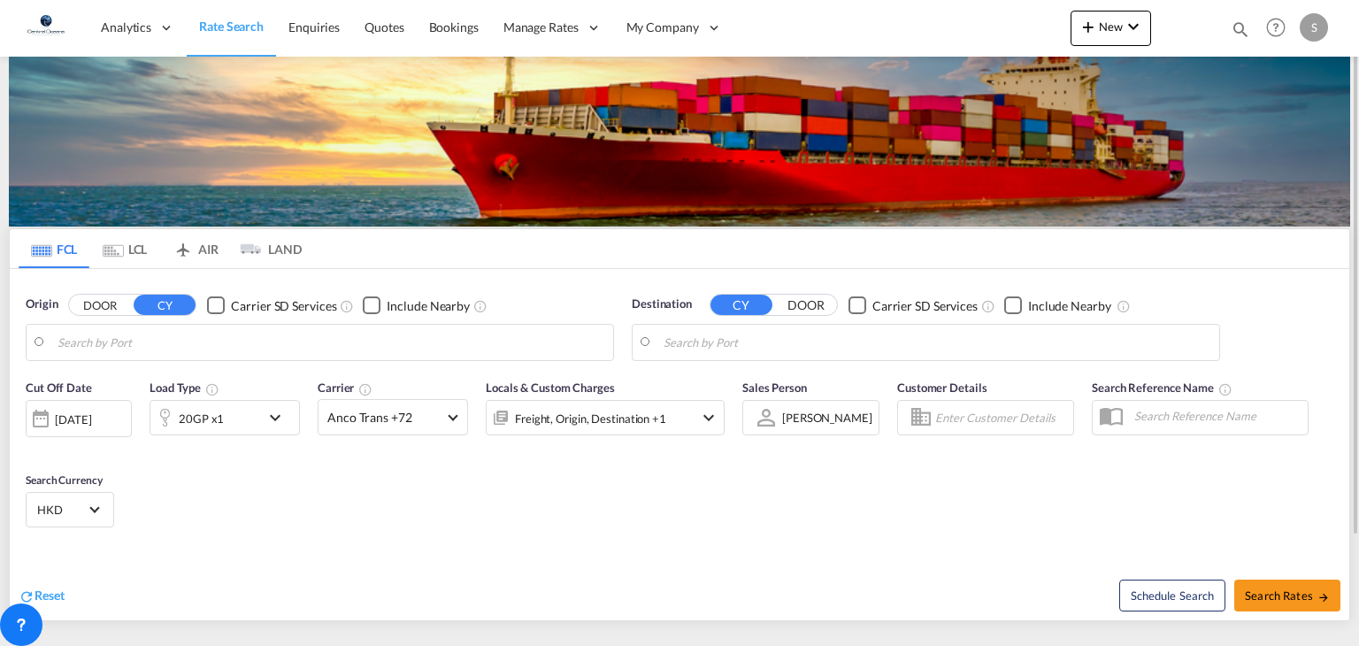
click at [152, 334] on input "Search by Port" at bounding box center [331, 342] width 547 height 27
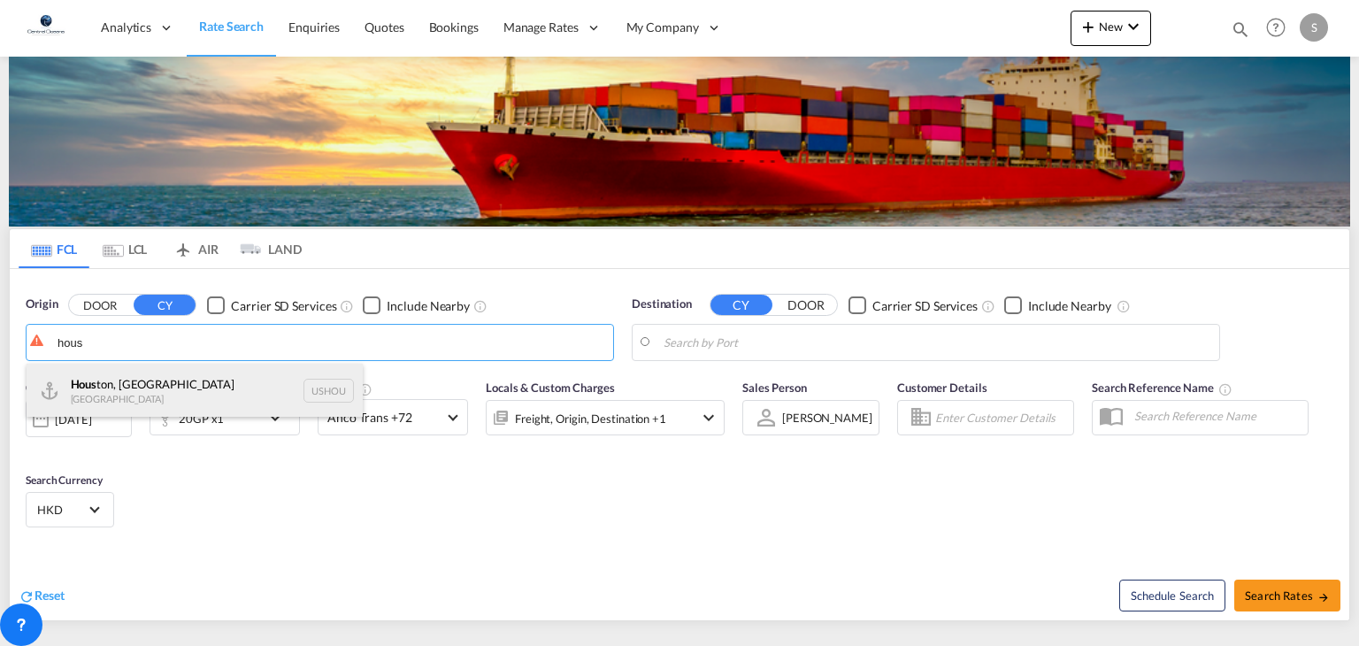
click at [142, 391] on div "Hous ton, TX United States USHOU" at bounding box center [195, 390] width 336 height 53
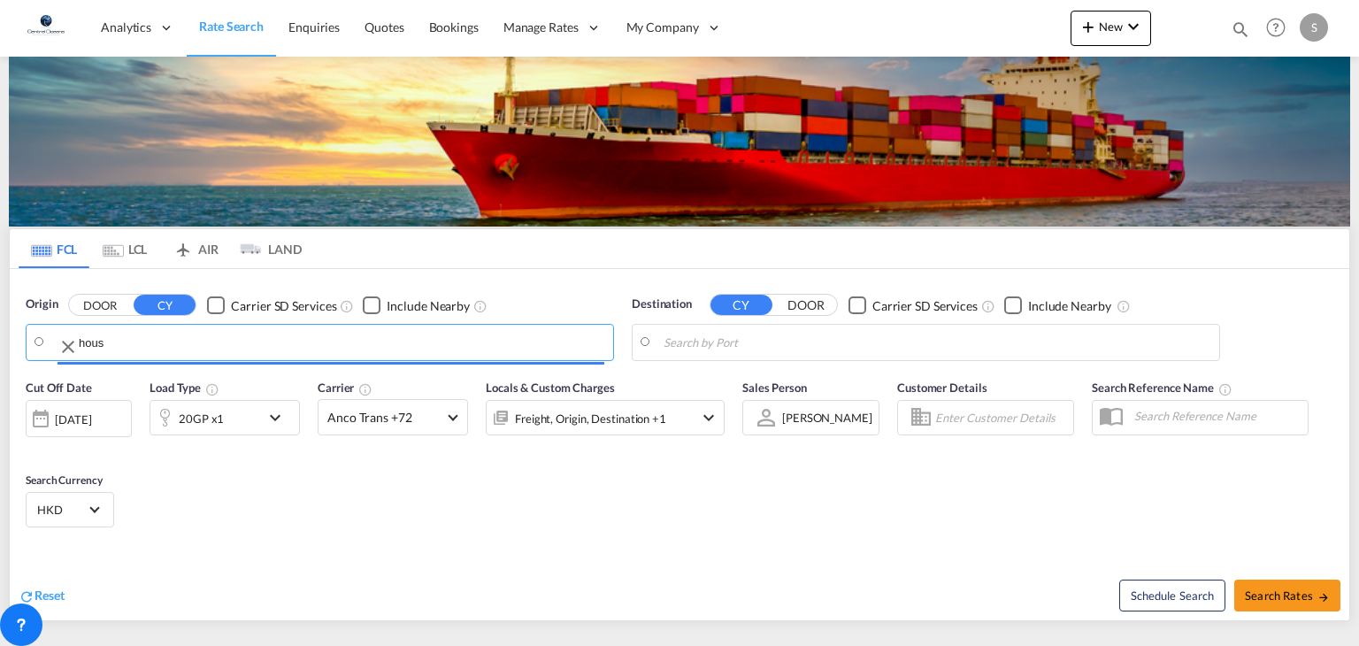
type input "Houston, TX, USHOU"
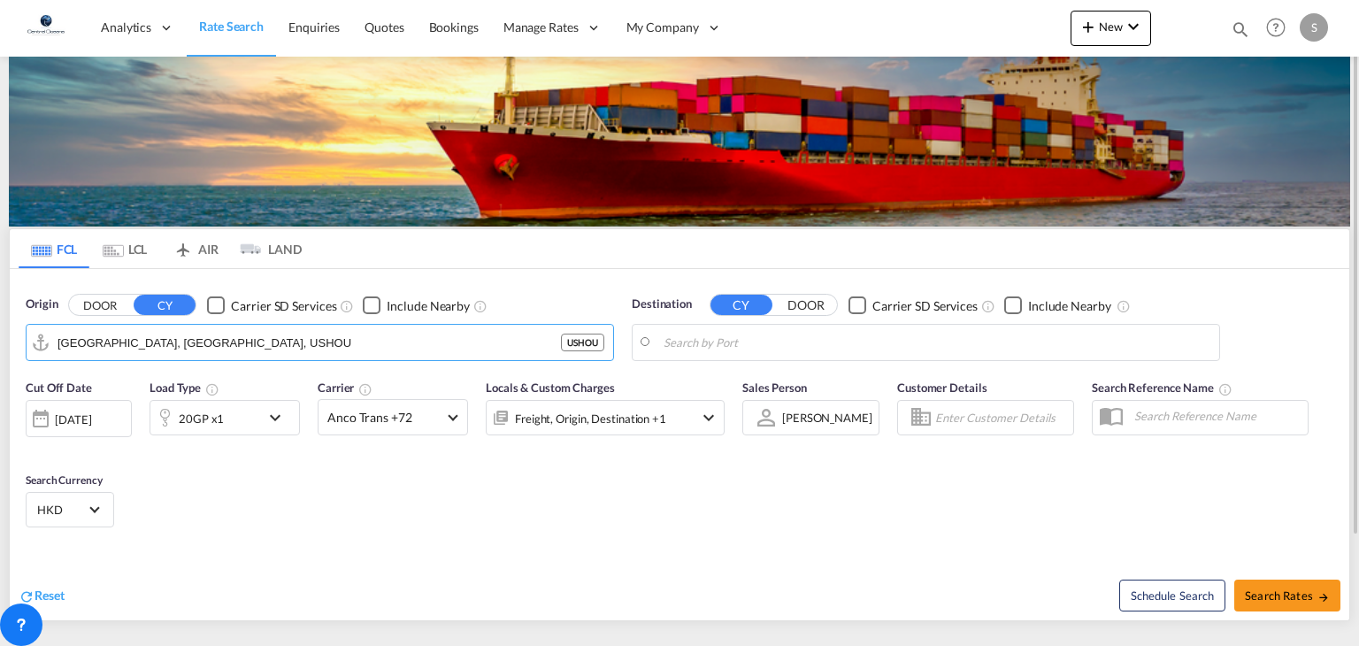
click at [695, 355] on md-autocomplete-wrap at bounding box center [937, 346] width 547 height 35
click at [697, 346] on input "Search by Port" at bounding box center [937, 342] width 547 height 27
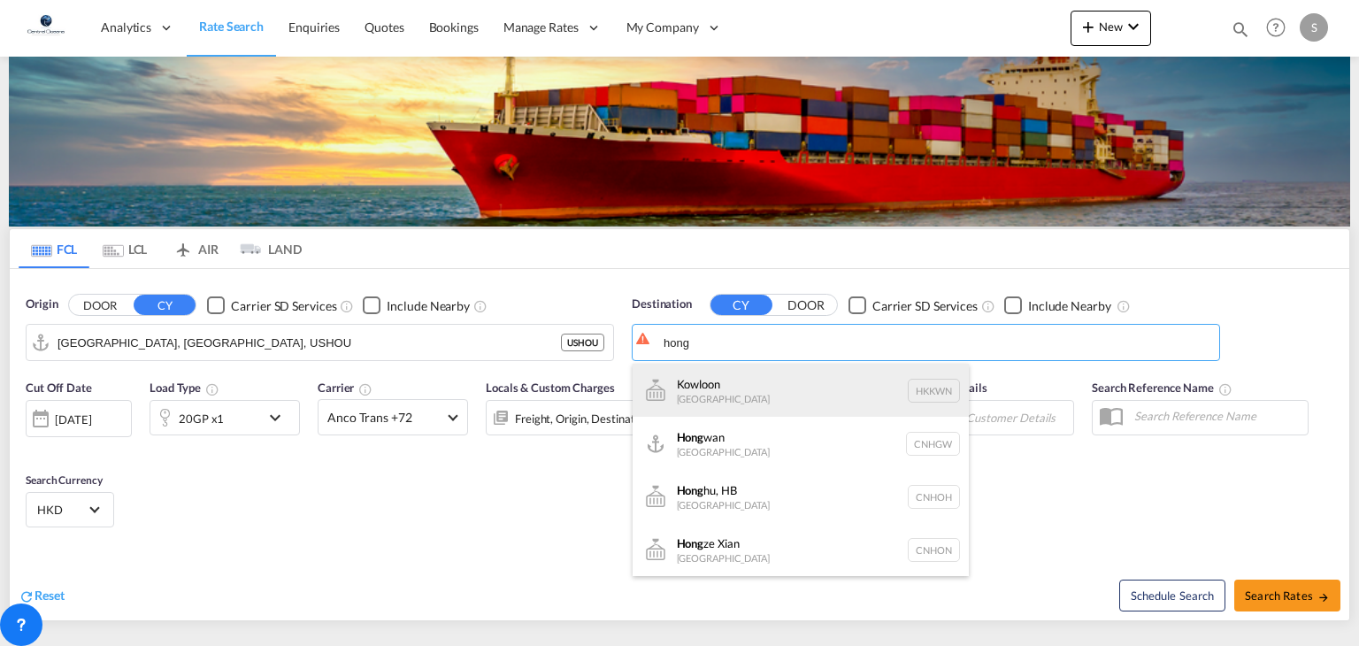
click at [700, 387] on div "Kowloon Hong Kong HKKWN" at bounding box center [801, 390] width 336 height 53
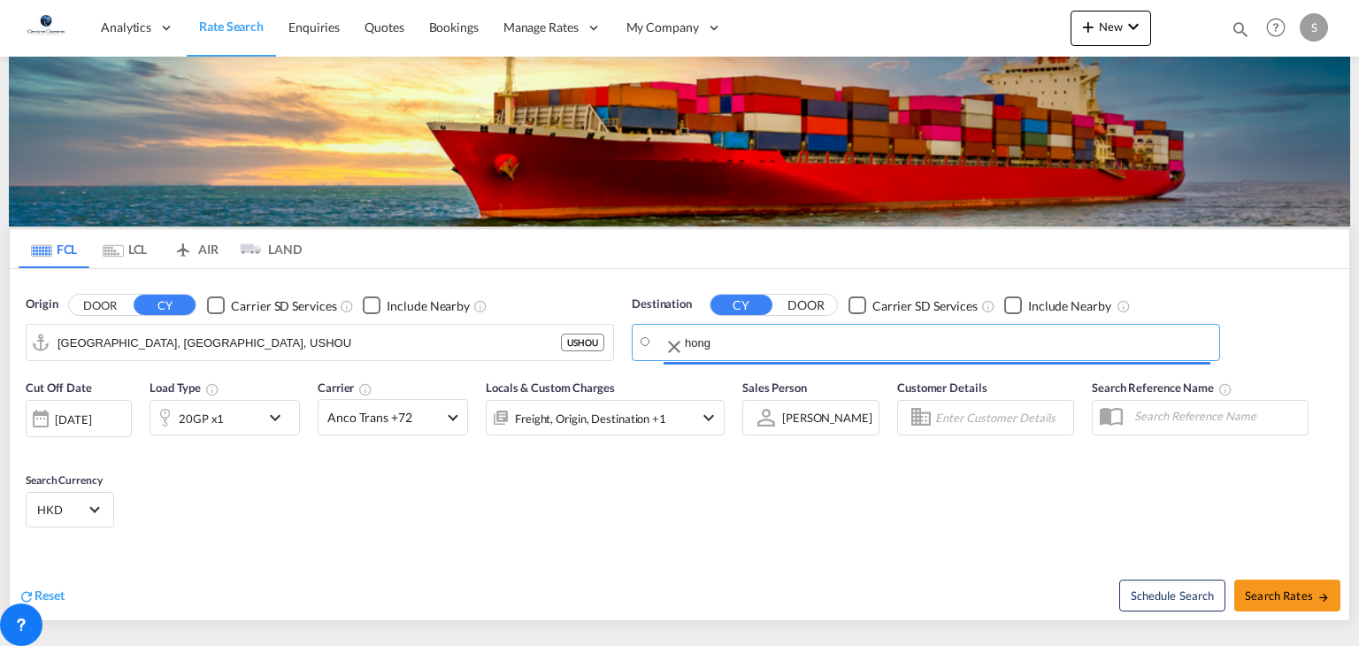
type input "Kowloon, HKKWN"
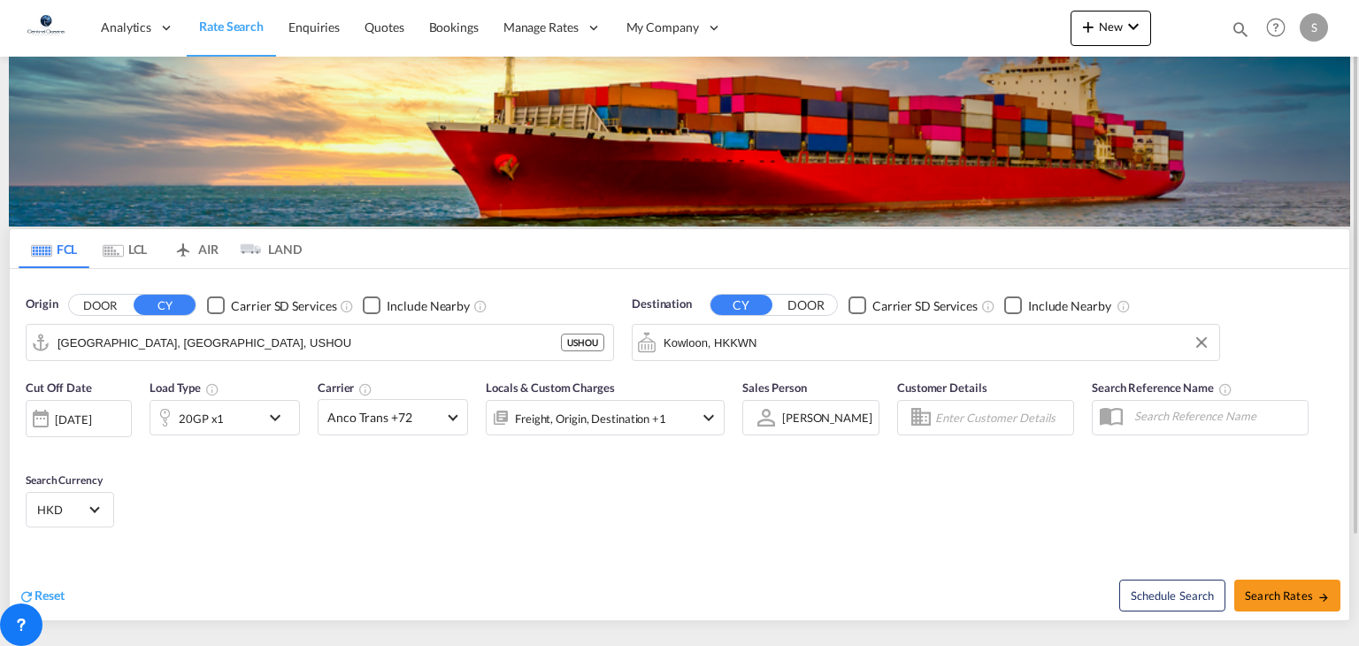
click at [216, 477] on div "Cut Off Date 18 Aug 2025 18/08/2025 Load Type 20GP x1 Carrier Anco Trans +72 On…" at bounding box center [680, 456] width 1340 height 173
click at [109, 426] on div "18 Aug 2025" at bounding box center [79, 418] width 106 height 37
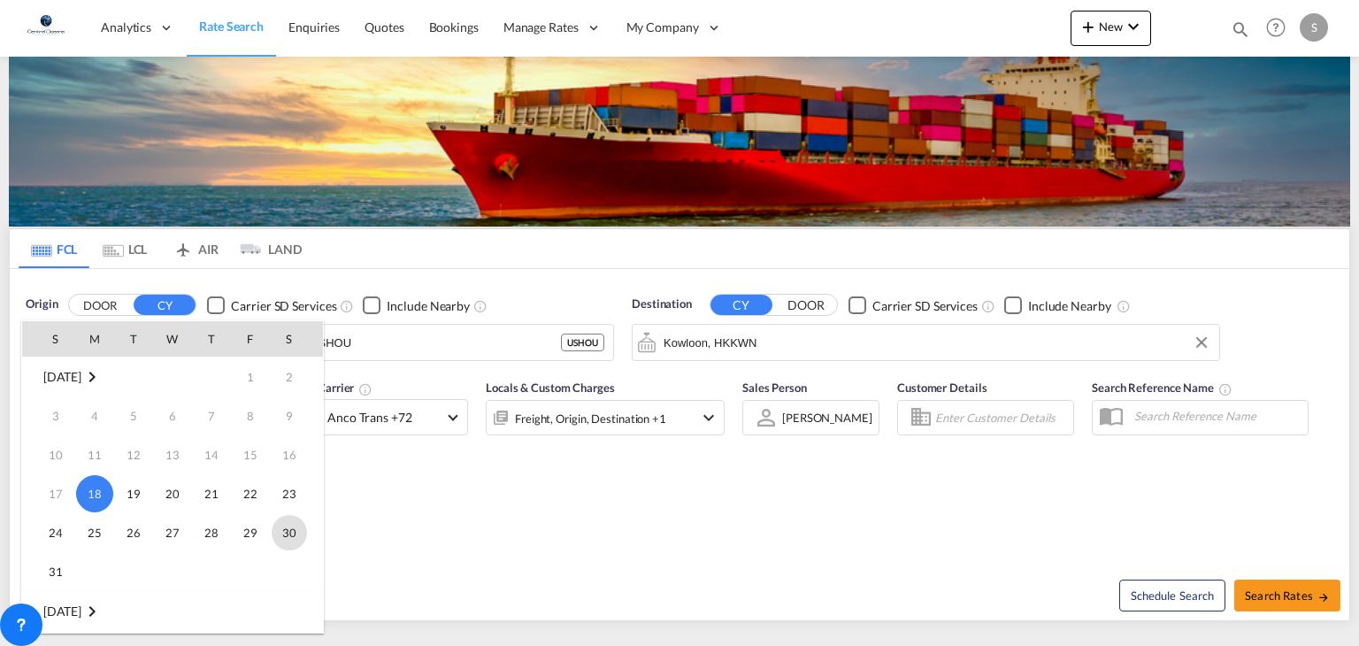
click at [289, 534] on span "30" at bounding box center [289, 532] width 35 height 35
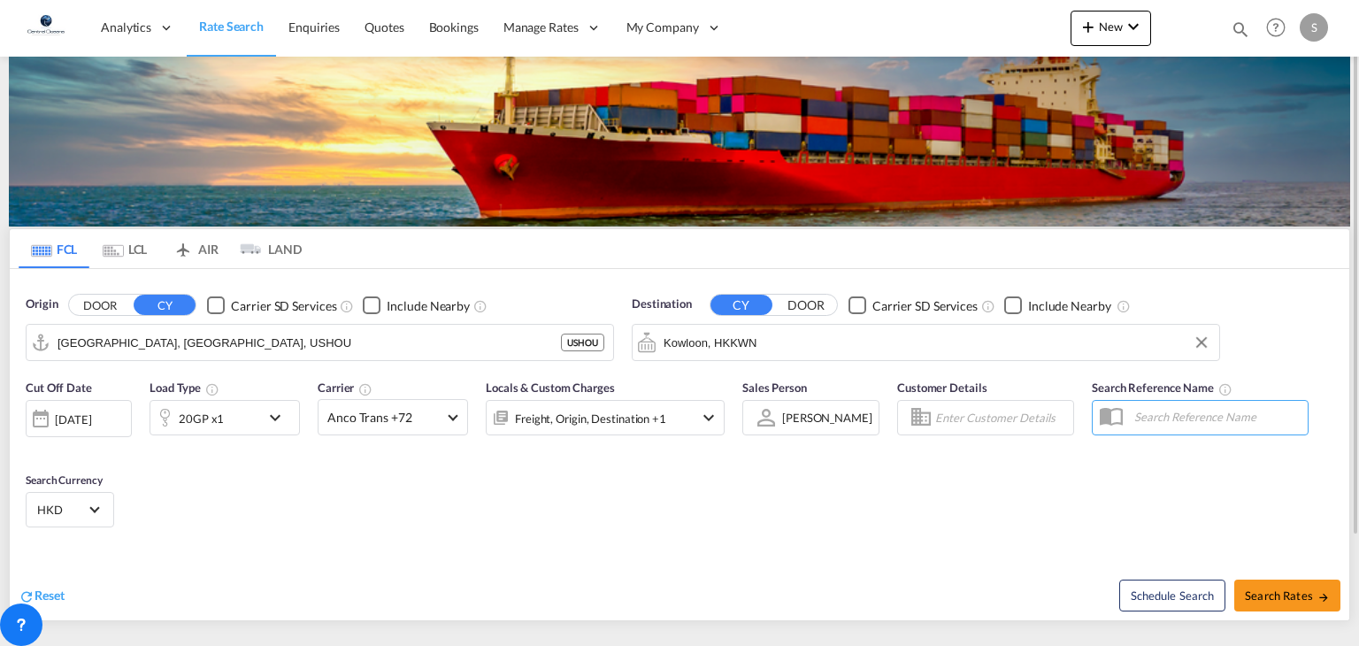
click at [361, 496] on div "Cut Off Date 30 Aug 2025 30/08/2025 Load Type 20GP x1 Carrier Anco Trans +72 On…" at bounding box center [680, 456] width 1340 height 173
click at [451, 422] on md-select-value "Anco Trans +72" at bounding box center [393, 417] width 149 height 35
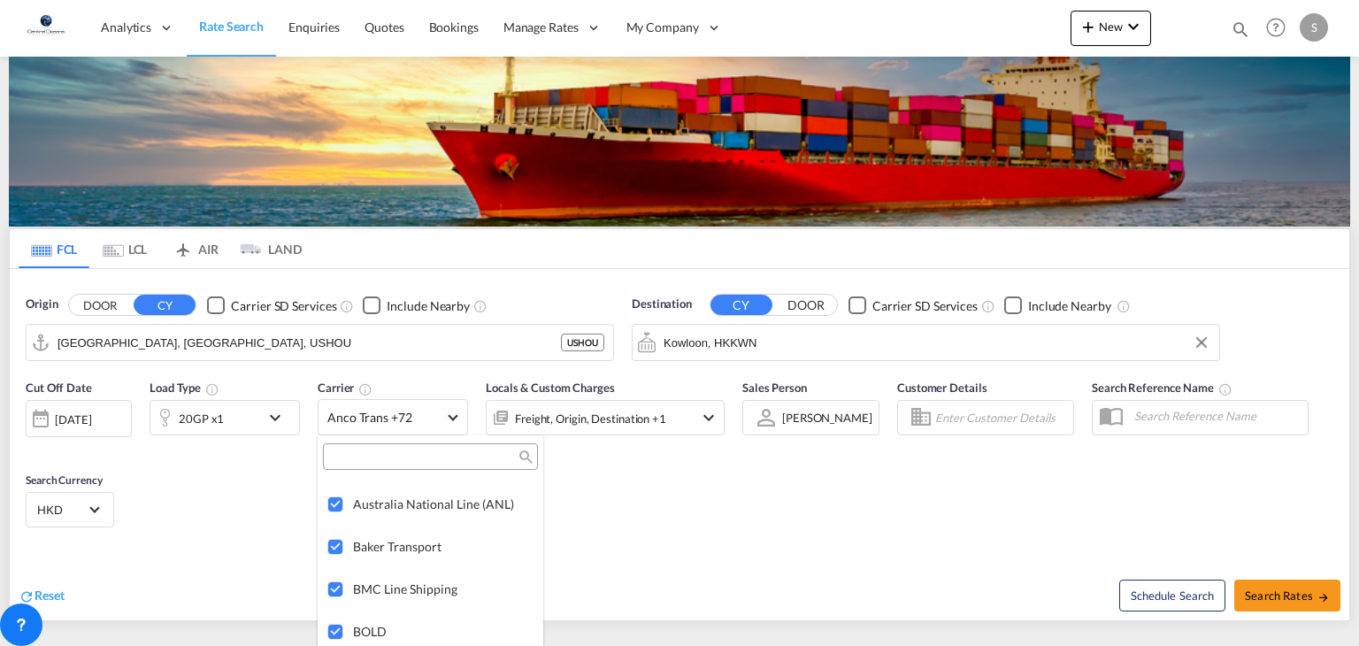
scroll to position [1709, 0]
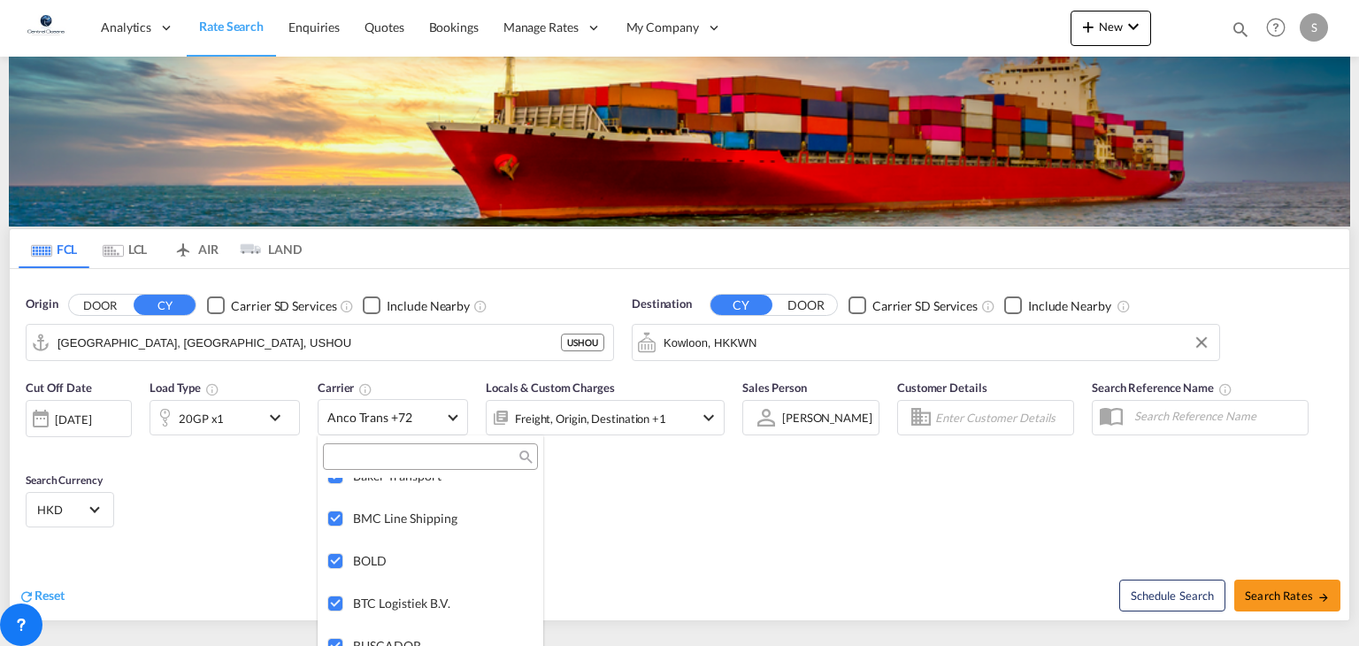
click at [703, 507] on md-backdrop at bounding box center [679, 323] width 1359 height 646
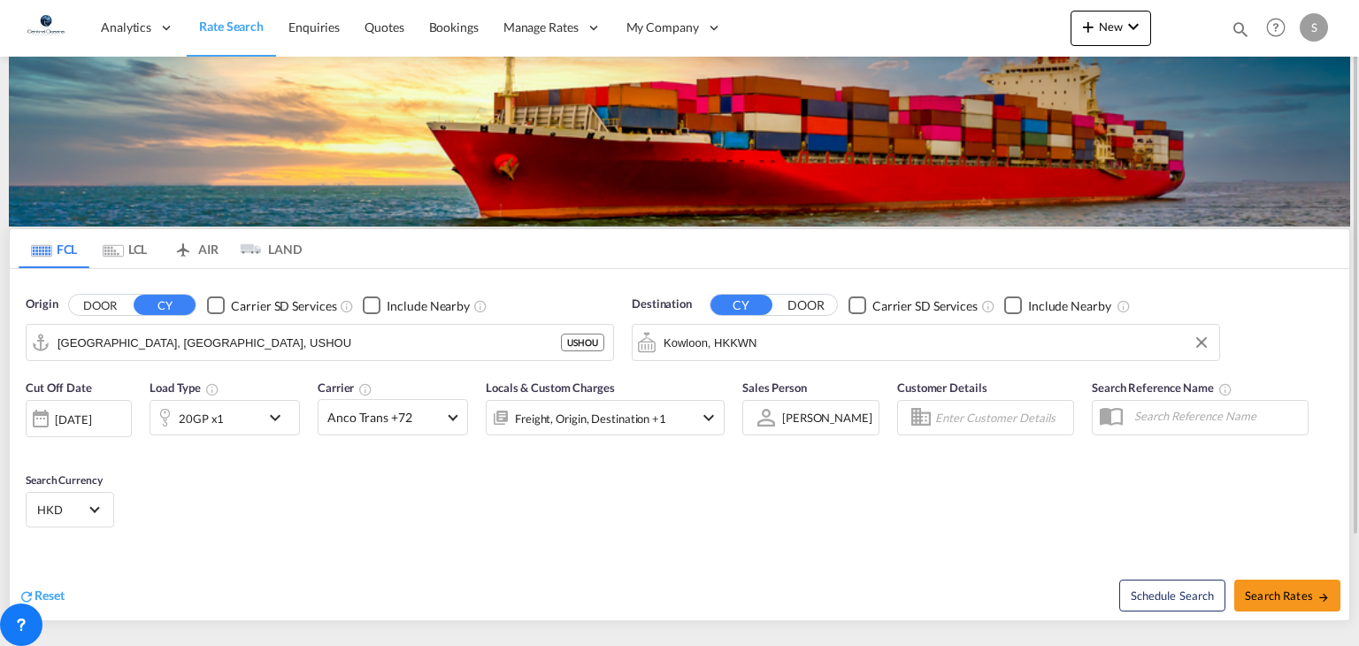
click at [1006, 525] on div "Cut Off Date 30 Aug 2025 30/08/2025 Load Type 20GP x1 Carrier Anco Trans +72 Lo…" at bounding box center [680, 456] width 1340 height 173
click at [769, 499] on div "Cut Off Date 30 Aug 2025 30/08/2025 Load Type 20GP x1 Carrier Anco Trans +72 Lo…" at bounding box center [680, 456] width 1340 height 173
click at [1271, 591] on span "Search Rates" at bounding box center [1287, 595] width 85 height 14
type input "USHOU to HKKWN / 30 Aug 2025"
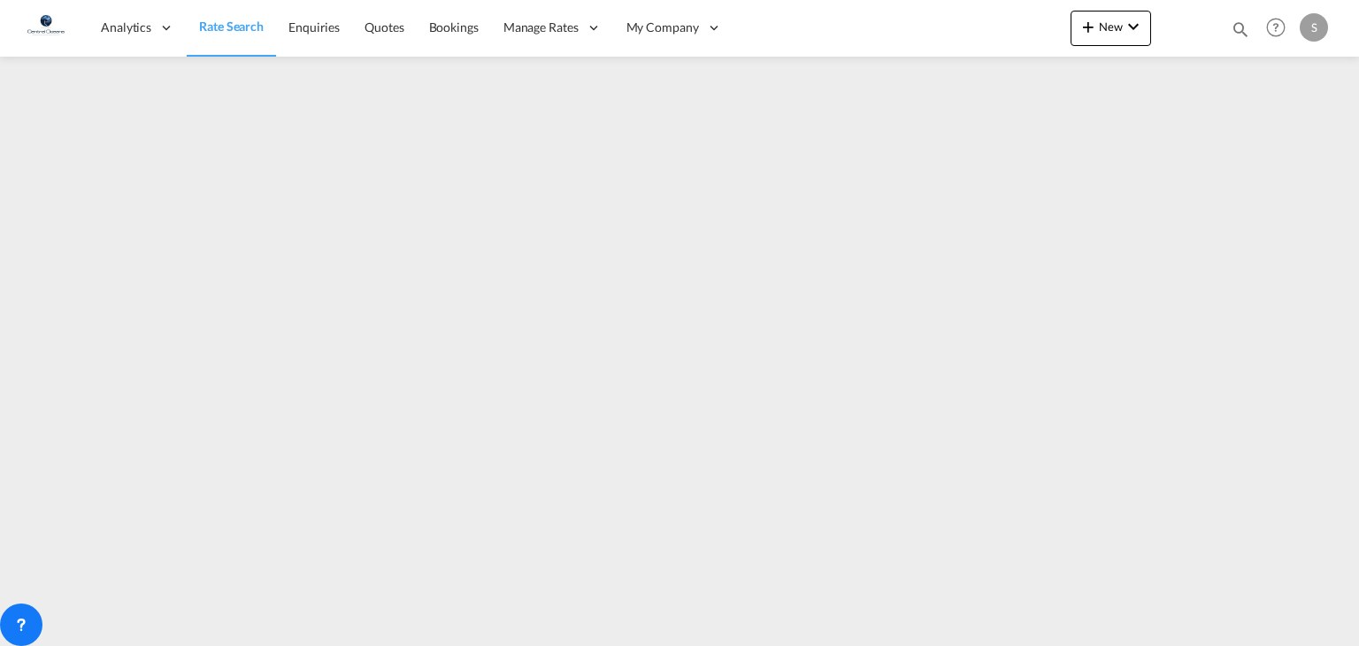
click at [211, 29] on span "Rate Search" at bounding box center [231, 26] width 65 height 15
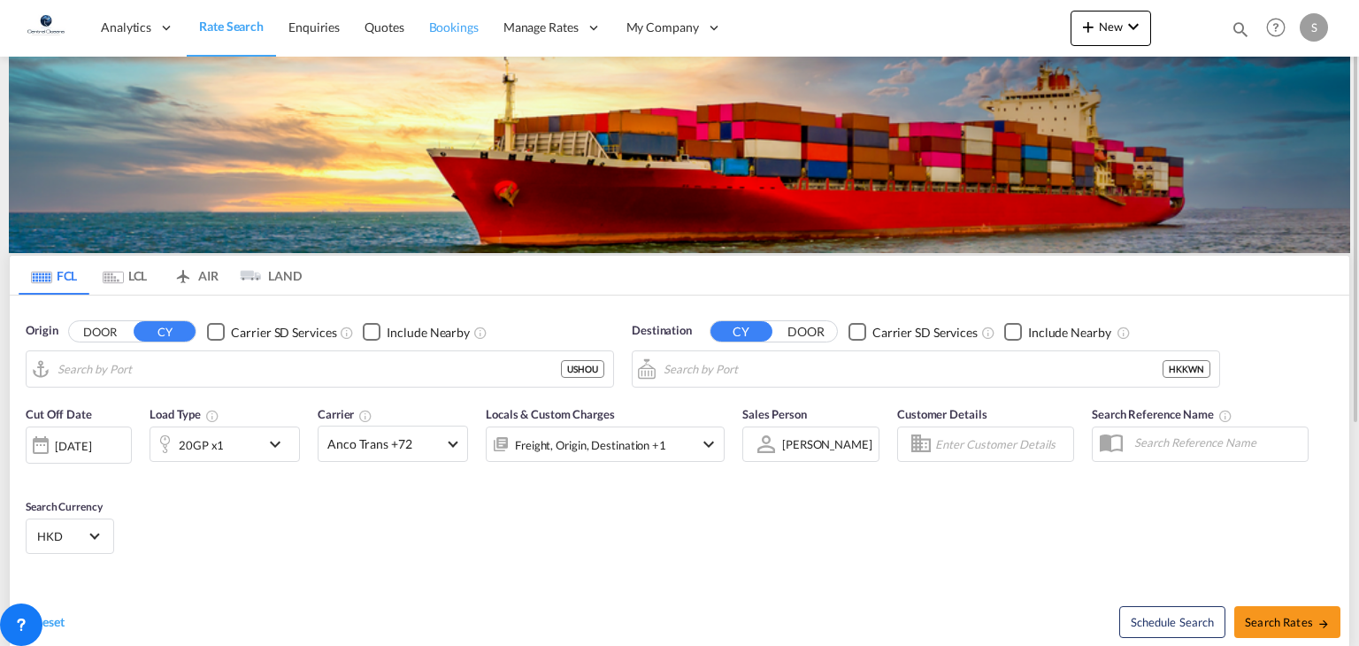
click at [446, 31] on span "Bookings" at bounding box center [454, 26] width 50 height 15
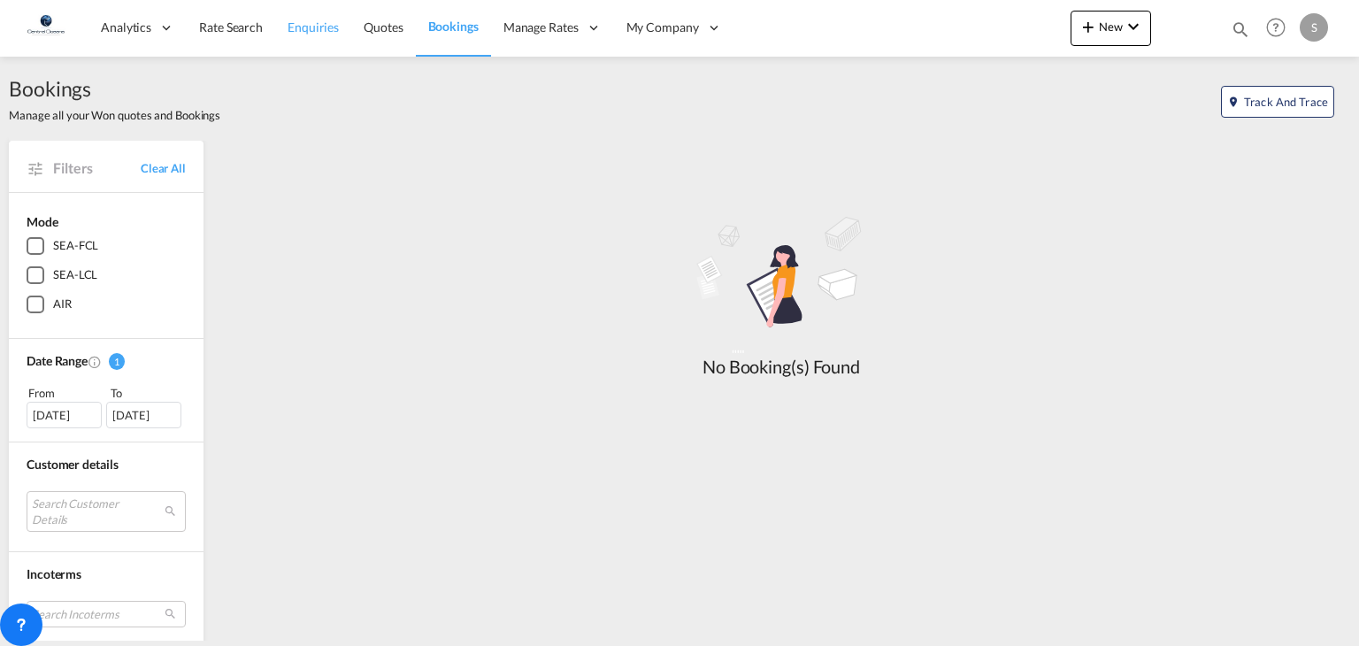
click at [319, 35] on span "Enquiries" at bounding box center [313, 28] width 51 height 18
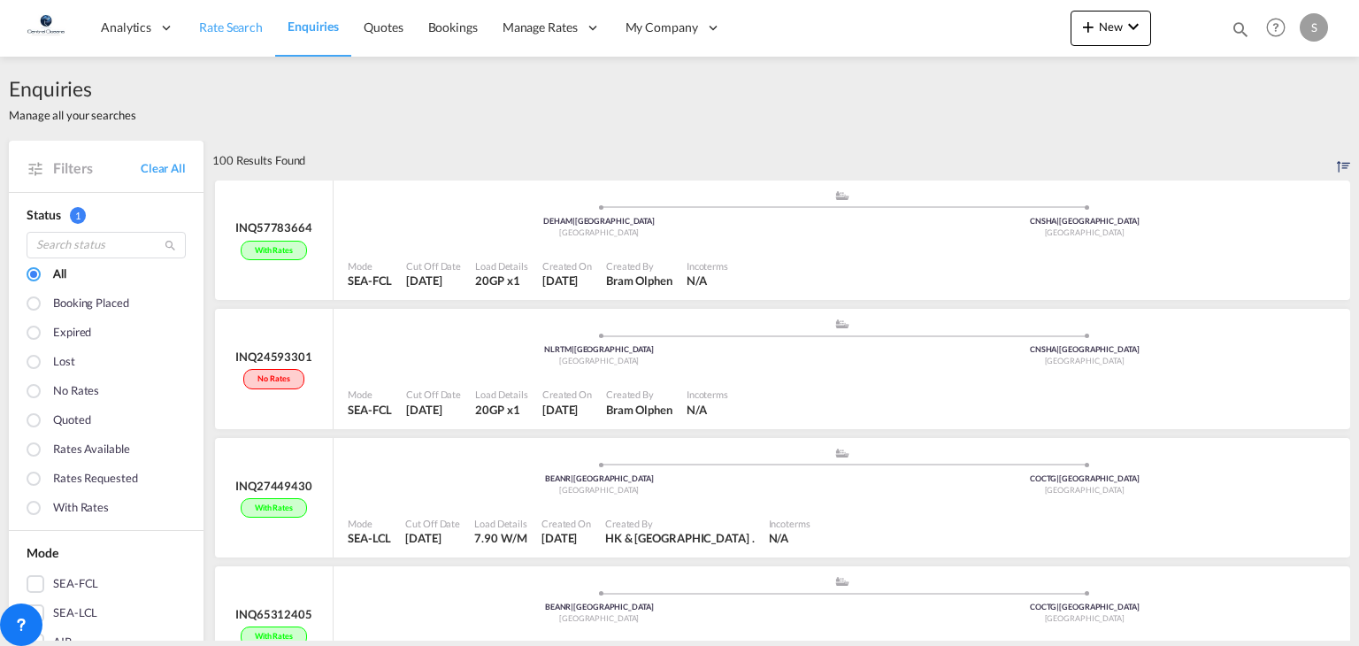
click at [233, 32] on span "Rate Search" at bounding box center [231, 26] width 64 height 15
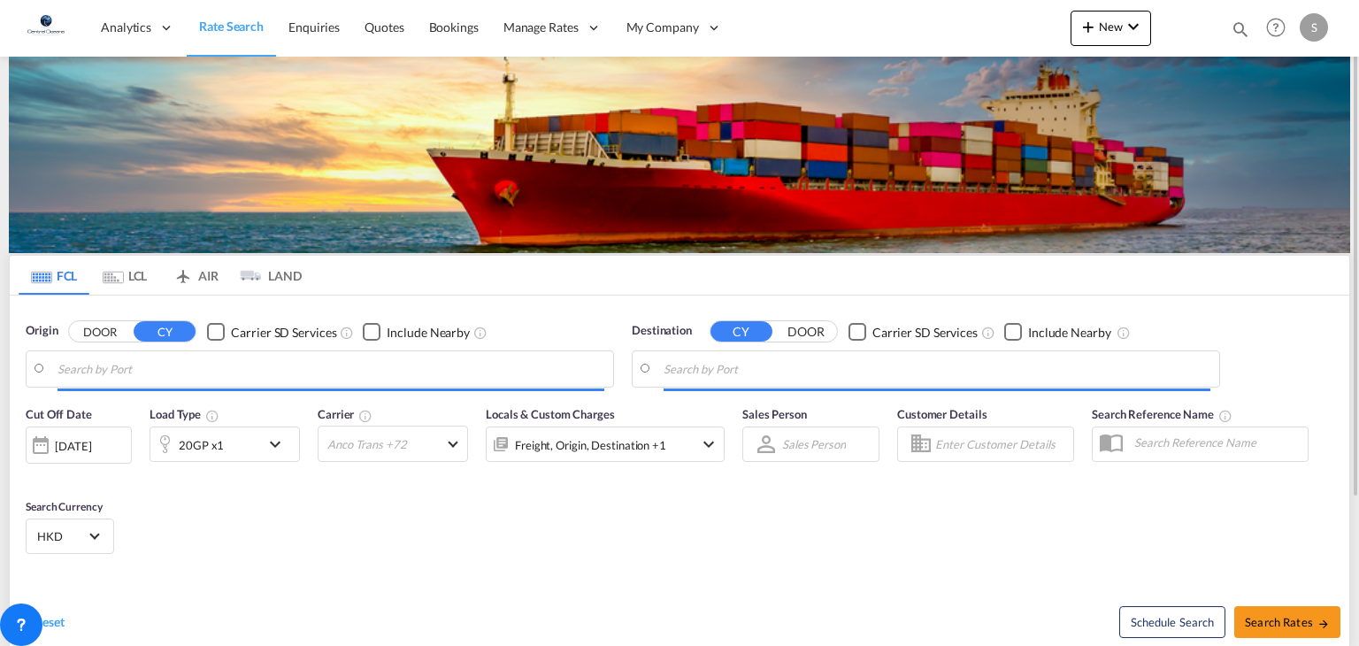
type input "Houston, TX, USHOU"
type input "Kowloon, HKKWN"
